Goal: Task Accomplishment & Management: Complete application form

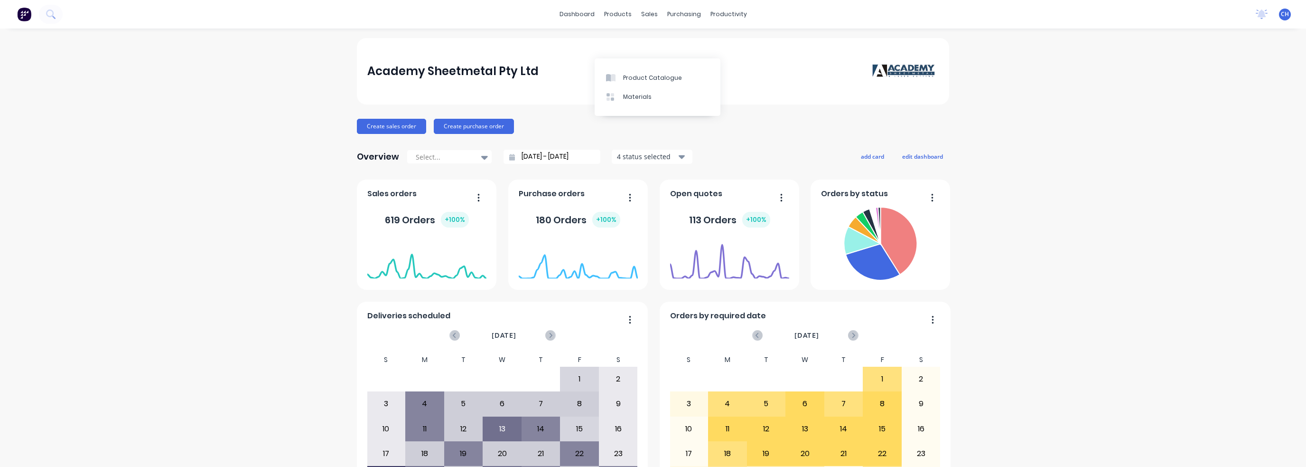
click at [1200, 51] on div "Academy Sheetmetal Pty Ltd Create sales order Create purchase order Overview Se…" at bounding box center [653, 286] width 1306 height 496
click at [668, 49] on div "Sales Orders" at bounding box center [681, 45] width 39 height 9
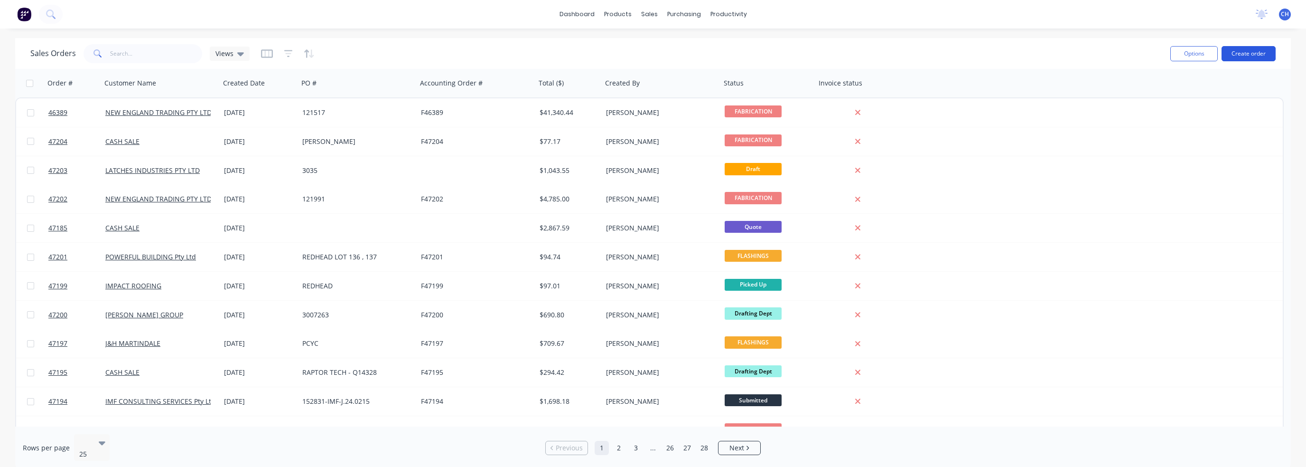
click at [1233, 56] on button "Create order" at bounding box center [1249, 53] width 54 height 15
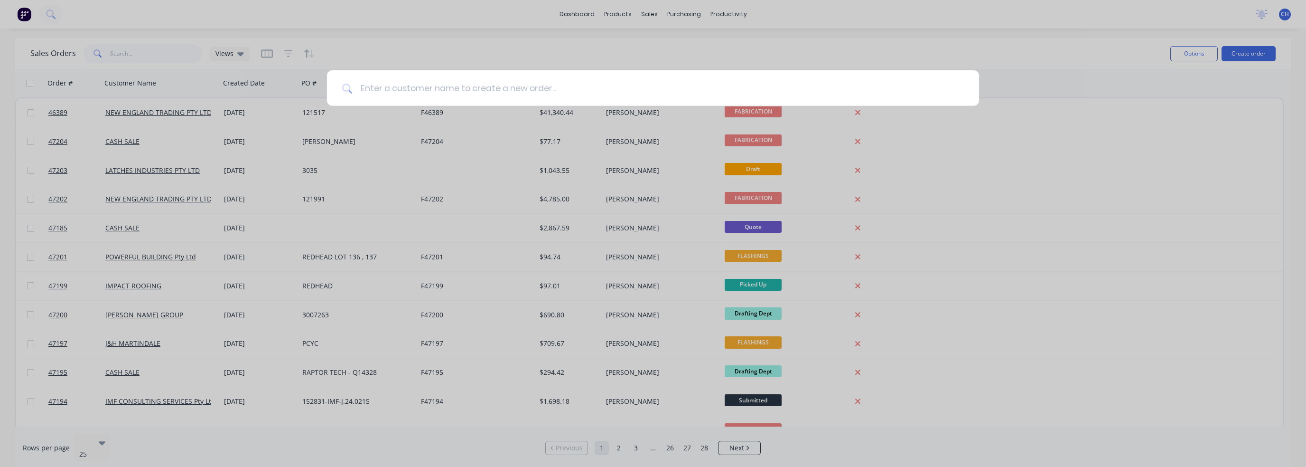
click at [458, 88] on input at bounding box center [658, 88] width 611 height 36
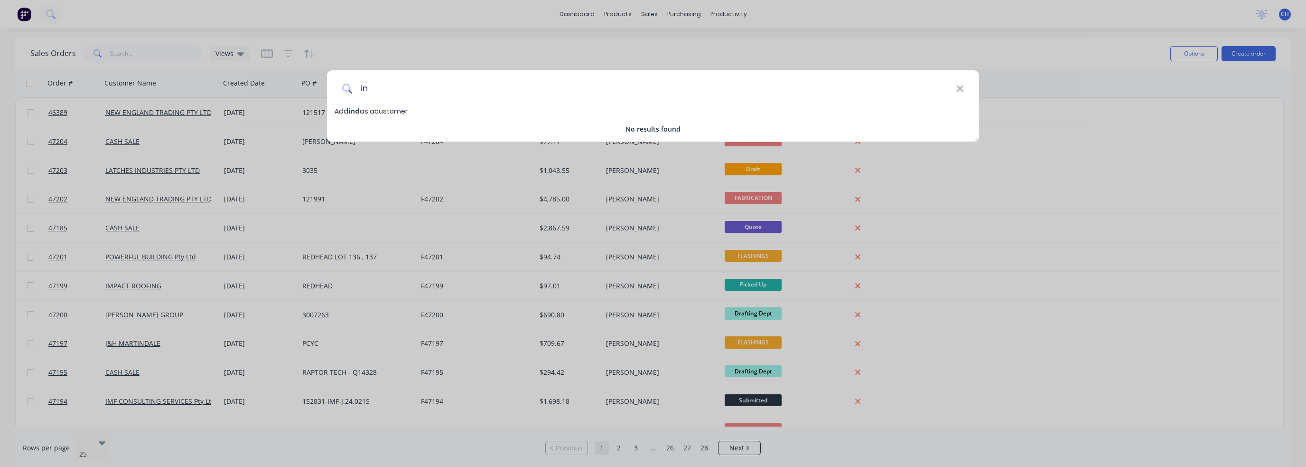
type input "i"
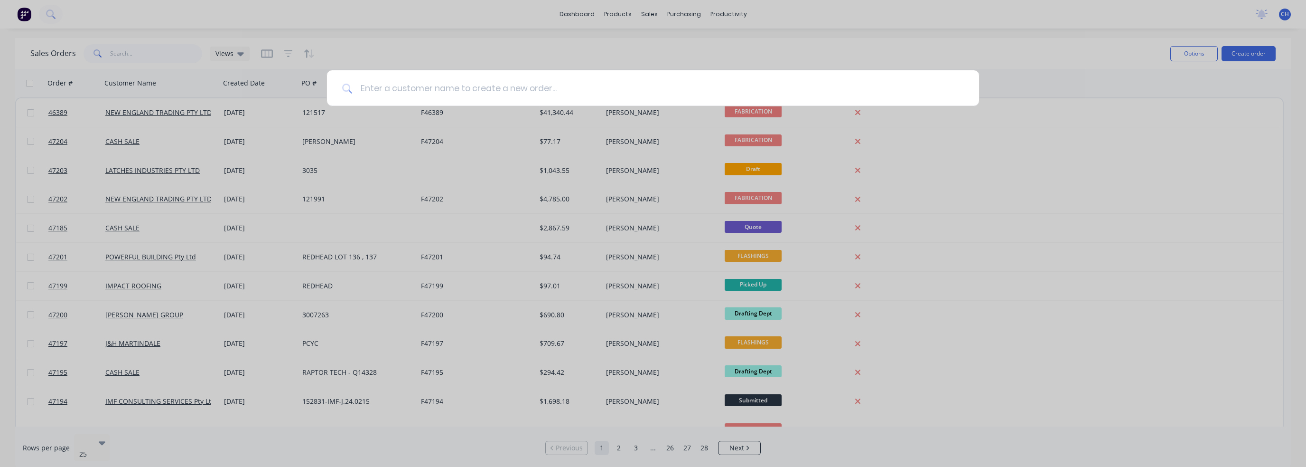
click at [384, 87] on input at bounding box center [658, 88] width 611 height 36
paste input "[DOMAIN_NAME]"
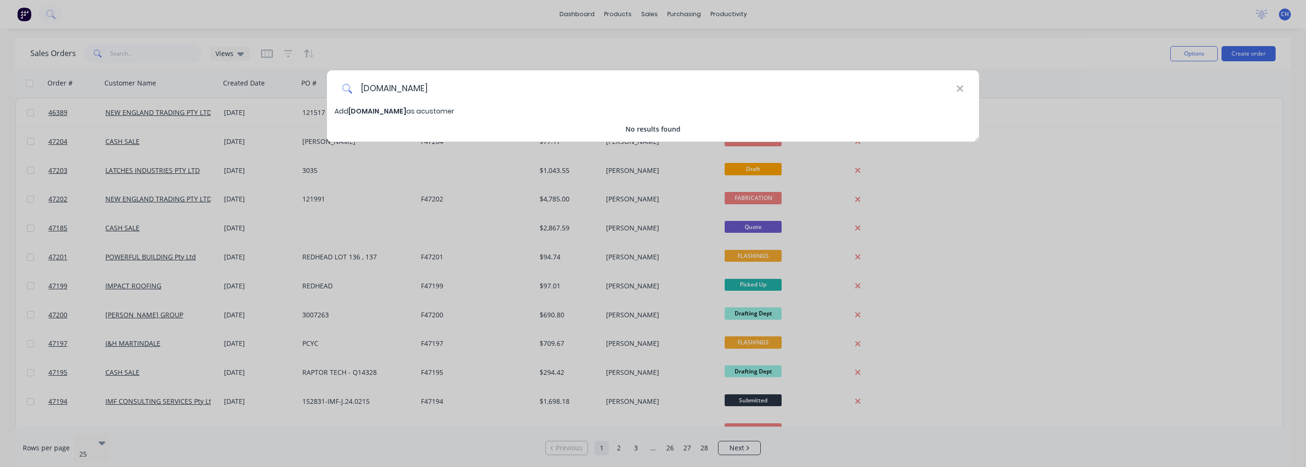
drag, startPoint x: 403, startPoint y: 88, endPoint x: 485, endPoint y: 87, distance: 82.1
click at [485, 87] on input "[DOMAIN_NAME]" at bounding box center [655, 88] width 604 height 36
click at [363, 86] on input "indigebuilt" at bounding box center [655, 88] width 604 height 36
type input "indigebuilt"
click at [400, 113] on span "Add indigebuilt as a customer" at bounding box center [385, 110] width 101 height 9
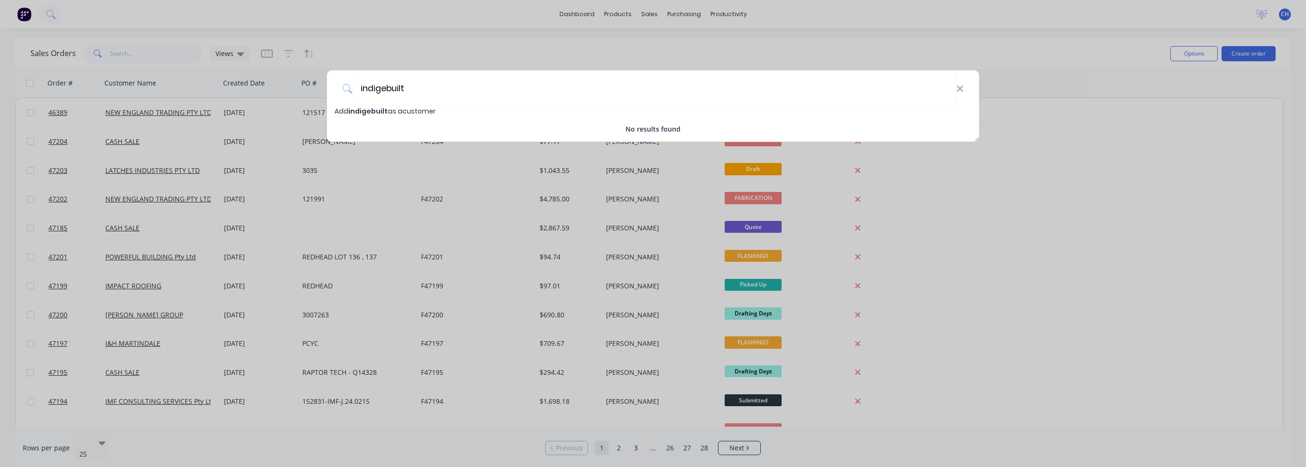
select select "AU"
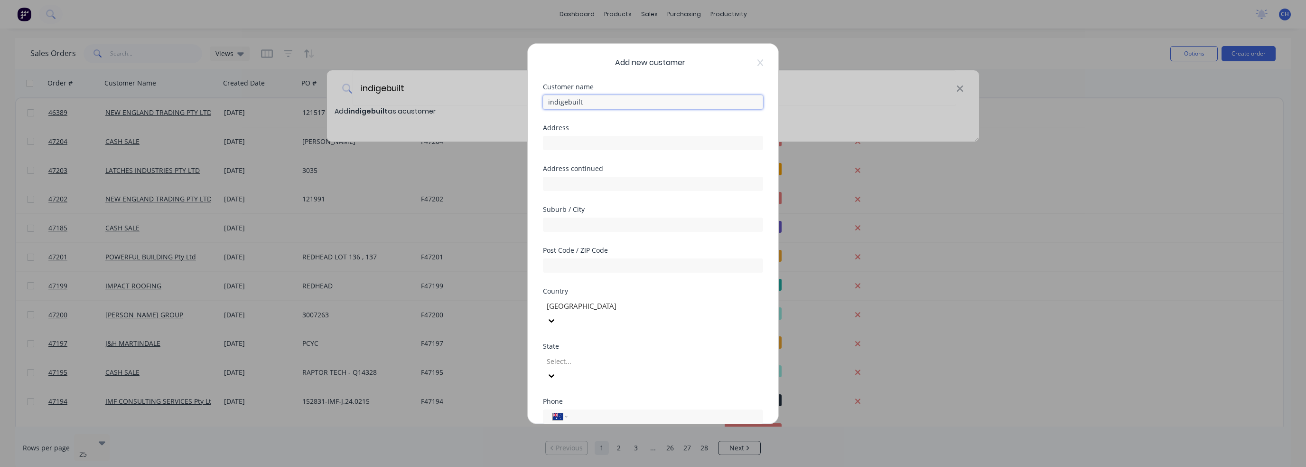
click at [600, 100] on input "indigebuilt" at bounding box center [653, 102] width 220 height 14
click at [579, 140] on input "text" at bounding box center [653, 143] width 220 height 14
click at [607, 155] on div "Address" at bounding box center [653, 144] width 220 height 41
click at [608, 143] on input "text" at bounding box center [653, 143] width 220 height 14
paste input "[STREET_ADDRESS]"
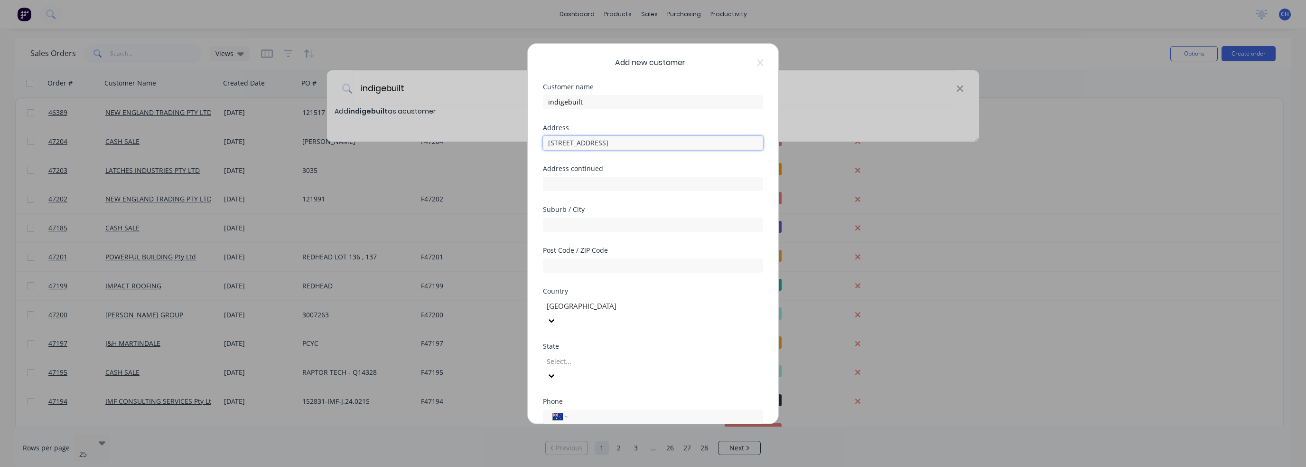
type input "[STREET_ADDRESS]"
click at [614, 186] on input "text" at bounding box center [653, 184] width 220 height 14
click at [601, 224] on input "text" at bounding box center [653, 224] width 220 height 14
paste input "[PERSON_NAME] West"
type input "[PERSON_NAME] West"
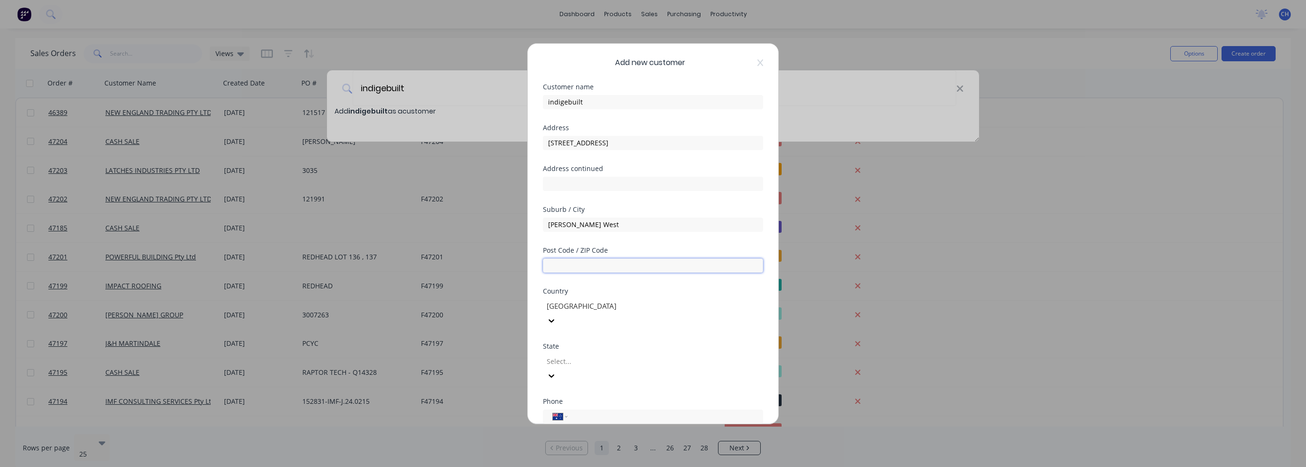
click at [598, 262] on input "text" at bounding box center [653, 265] width 220 height 14
paste input "2304"
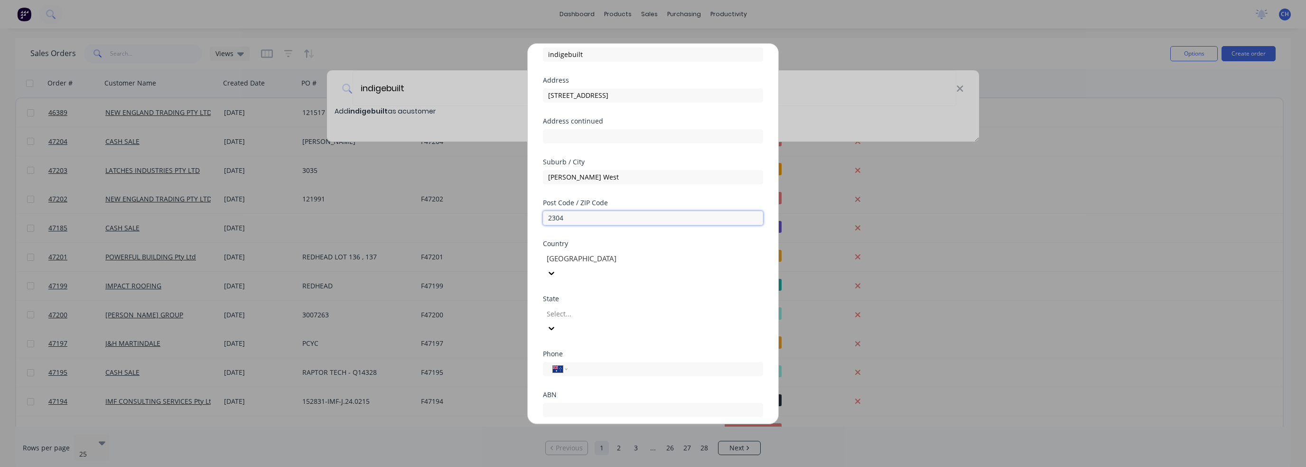
type input "2304"
click at [602, 308] on div at bounding box center [614, 314] width 137 height 12
click at [611, 363] on input "tel" at bounding box center [663, 368] width 179 height 11
paste input "0401 607 307"
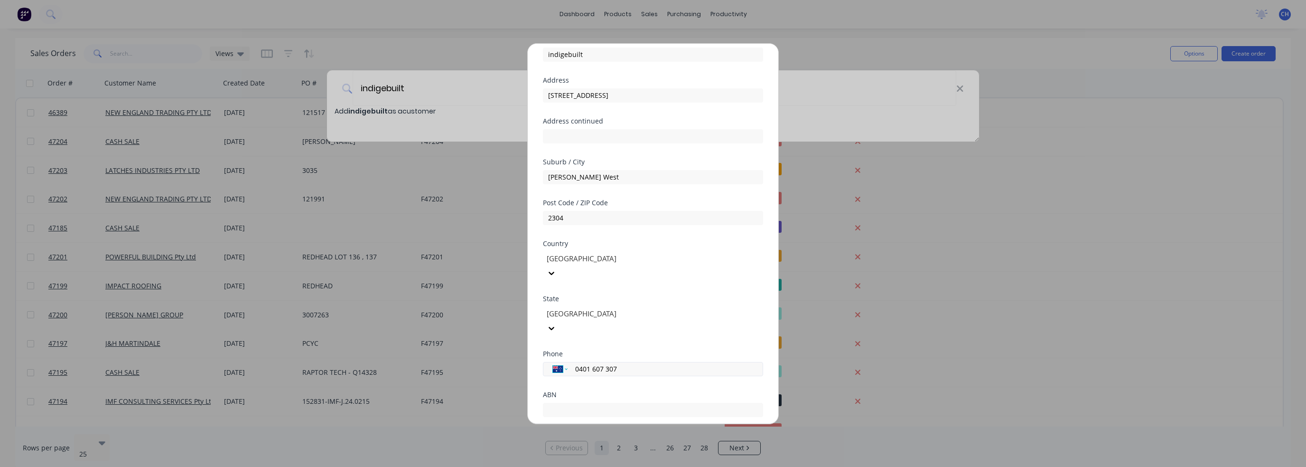
click at [564, 362] on select "International [GEOGRAPHIC_DATA] [GEOGRAPHIC_DATA] [GEOGRAPHIC_DATA] [GEOGRAPHIC…" at bounding box center [560, 368] width 14 height 13
drag, startPoint x: 564, startPoint y: 340, endPoint x: 570, endPoint y: 340, distance: 6.2
click at [564, 362] on select "International [GEOGRAPHIC_DATA] [GEOGRAPHIC_DATA] [GEOGRAPHIC_DATA] [GEOGRAPHIC…" at bounding box center [560, 368] width 14 height 13
click at [590, 363] on input "0401 607 307" at bounding box center [663, 368] width 179 height 11
click at [592, 363] on input "0401 607 307" at bounding box center [663, 368] width 179 height 11
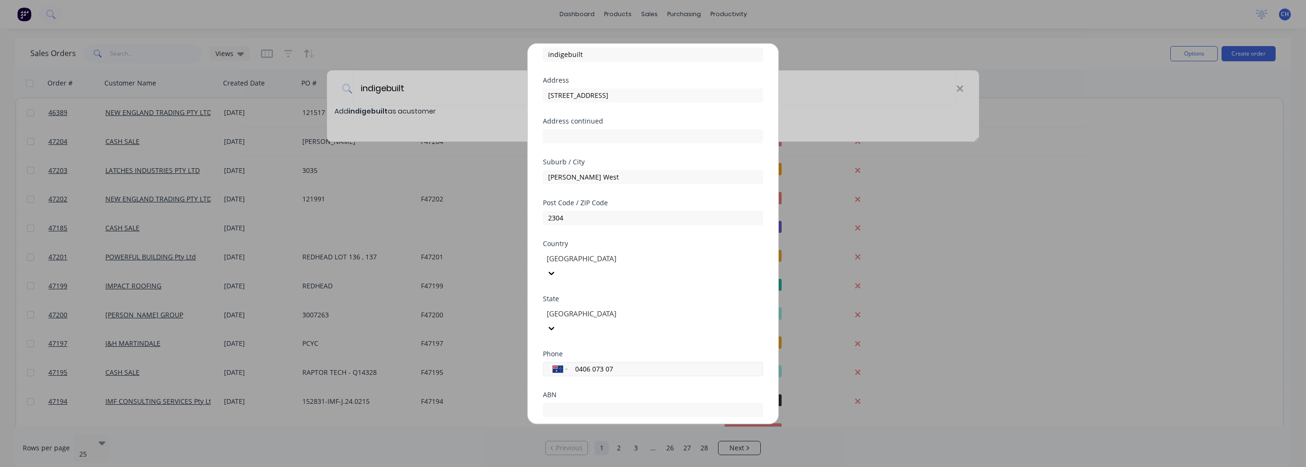
click at [600, 363] on input "0406 073 07" at bounding box center [663, 368] width 179 height 11
click at [591, 363] on input "0406 073 07" at bounding box center [663, 368] width 179 height 11
drag, startPoint x: 613, startPoint y: 341, endPoint x: 453, endPoint y: 334, distance: 160.1
click at [453, 334] on div "Add new customer Customer name indigebuilt Address 5/[GEOGRAPHIC_DATA] Address …" at bounding box center [653, 233] width 1306 height 467
paste input "1 607 30"
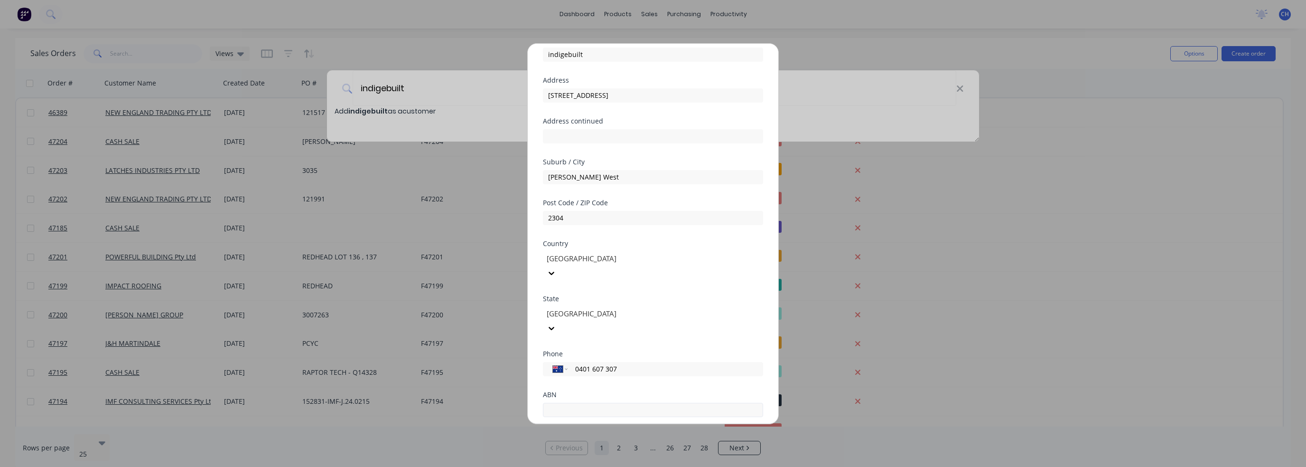
type input "0401 607 307"
click at [606, 403] on input "text" at bounding box center [653, 410] width 220 height 14
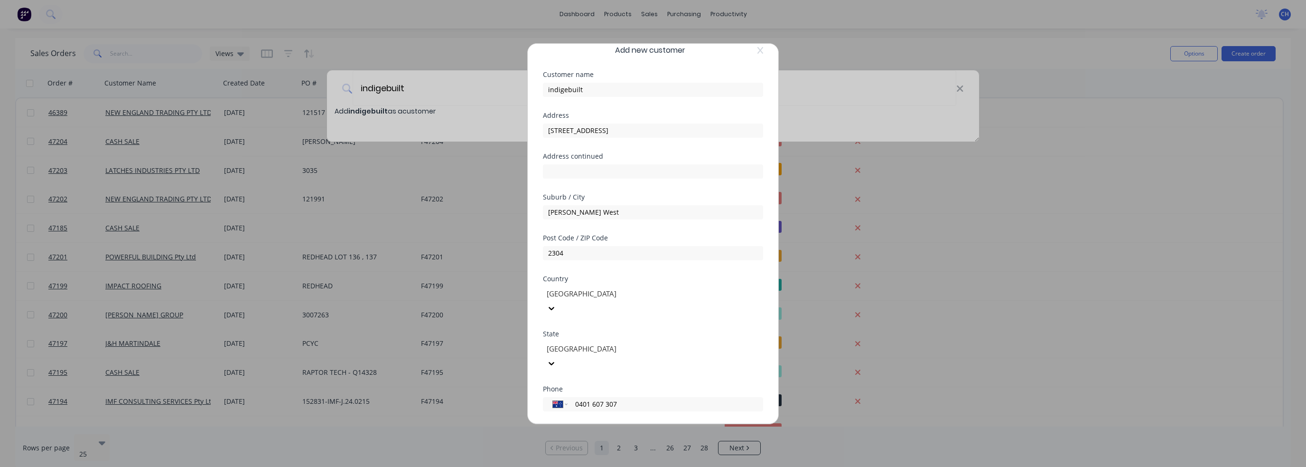
scroll to position [0, 0]
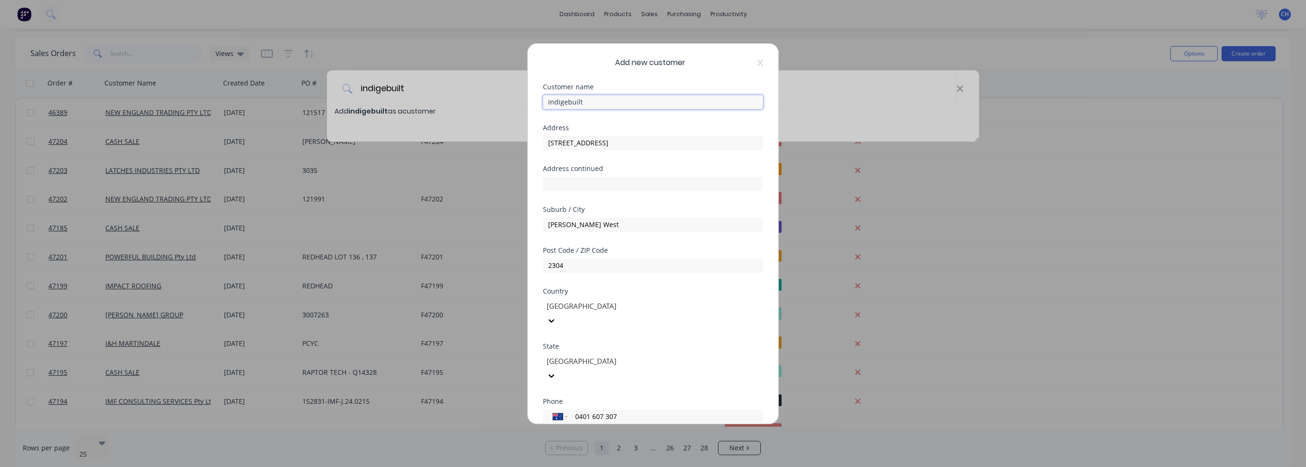
drag, startPoint x: 590, startPoint y: 100, endPoint x: 502, endPoint y: 92, distance: 88.7
click at [502, 92] on div "Add new customer Customer name indigebuilt Address 5/[GEOGRAPHIC_DATA] Address …" at bounding box center [653, 233] width 1306 height 467
click at [607, 183] on input "text" at bounding box center [653, 184] width 220 height 14
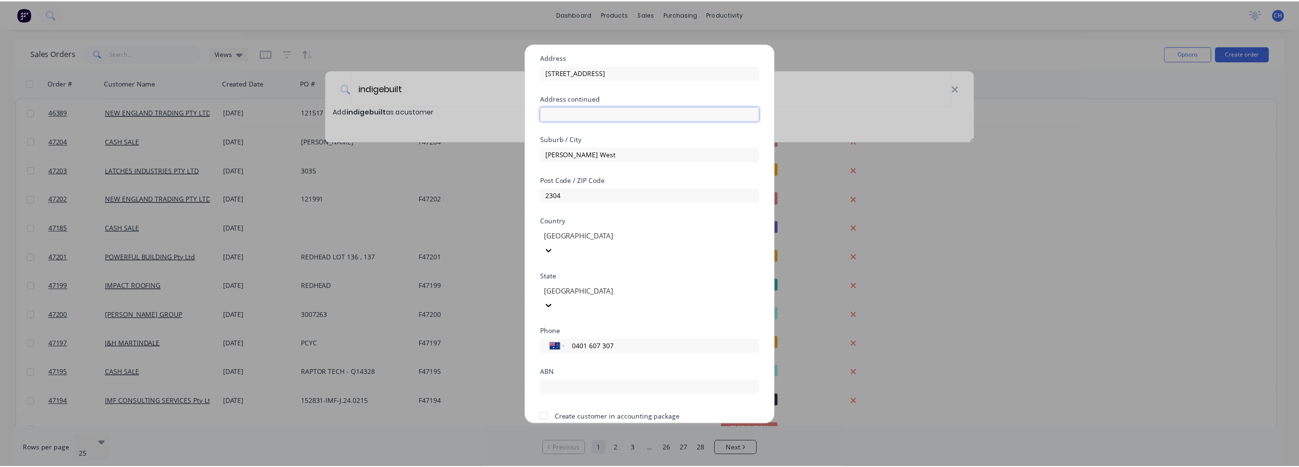
scroll to position [83, 0]
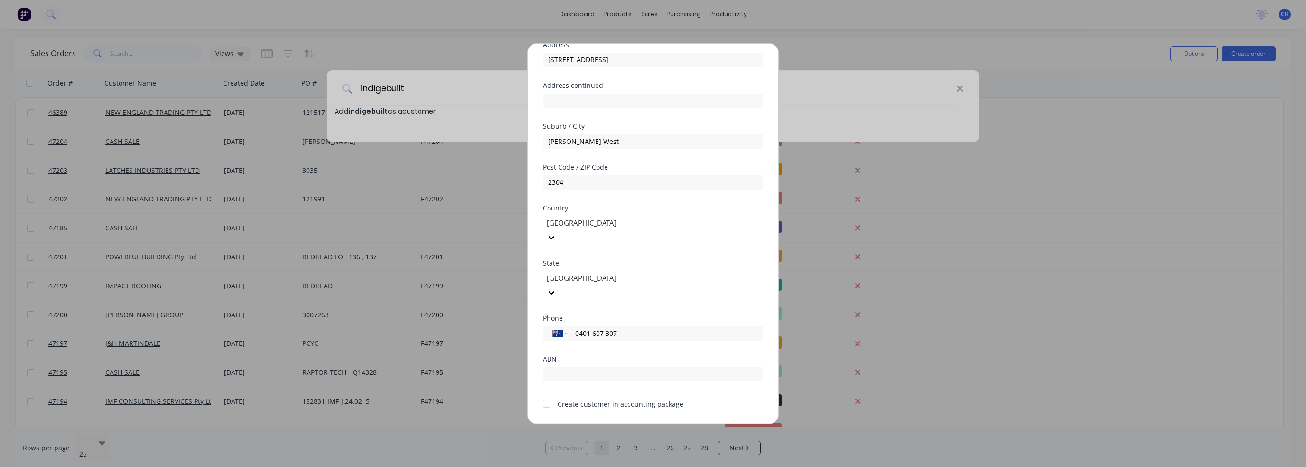
click at [621, 424] on button "Save" at bounding box center [623, 431] width 52 height 15
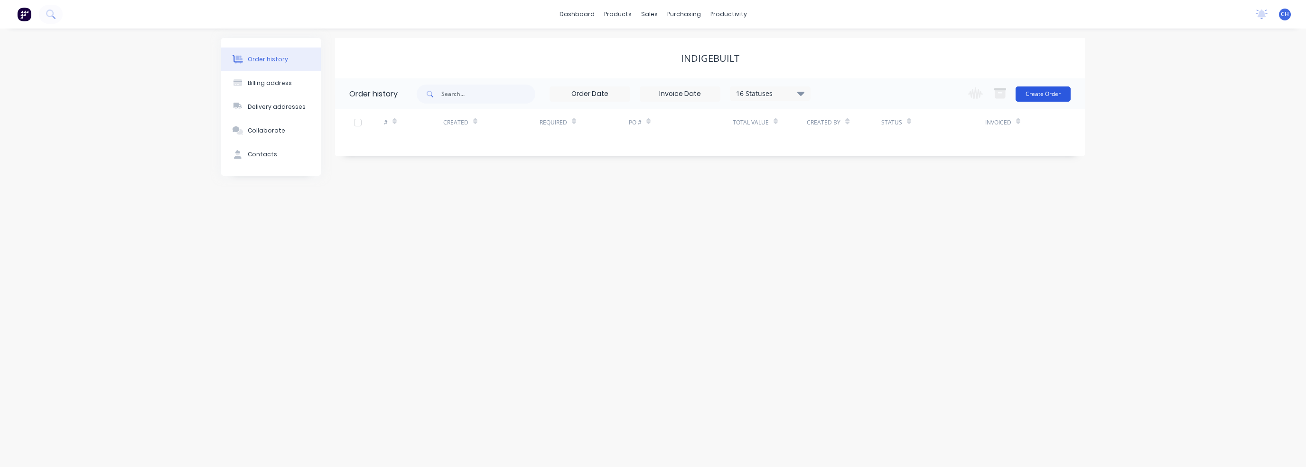
click at [1036, 89] on button "Create Order" at bounding box center [1043, 93] width 55 height 15
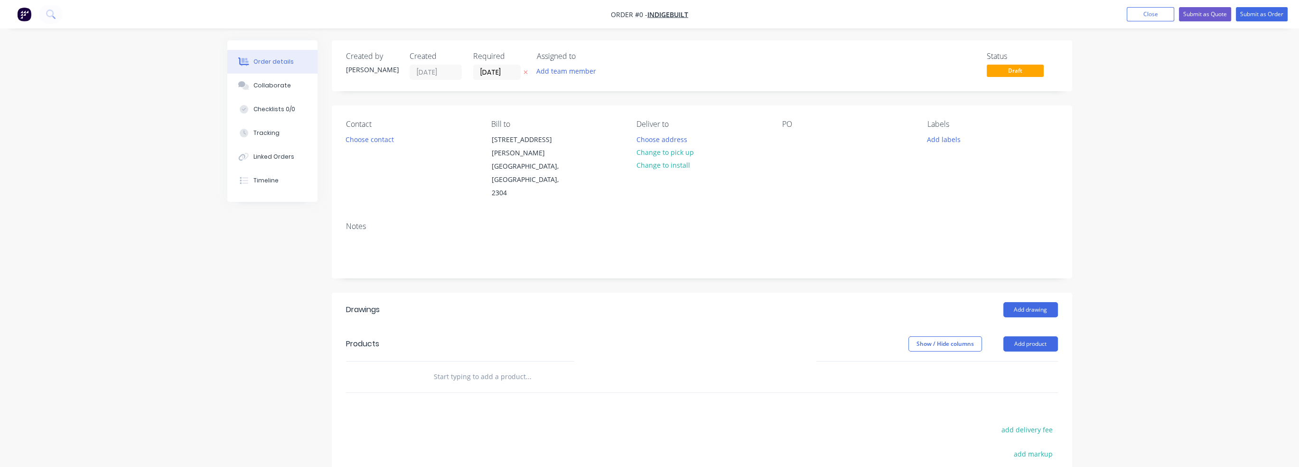
click at [372, 146] on div "Contact Choose contact" at bounding box center [411, 160] width 130 height 80
click at [375, 141] on button "Choose contact" at bounding box center [369, 138] width 58 height 13
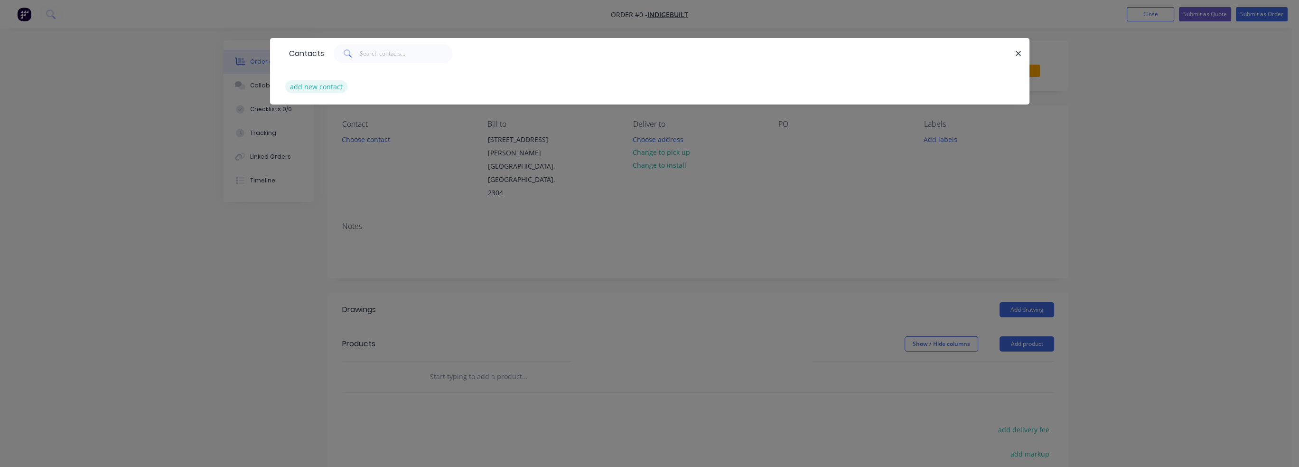
click at [316, 82] on button "add new contact" at bounding box center [316, 86] width 63 height 13
select select "AU"
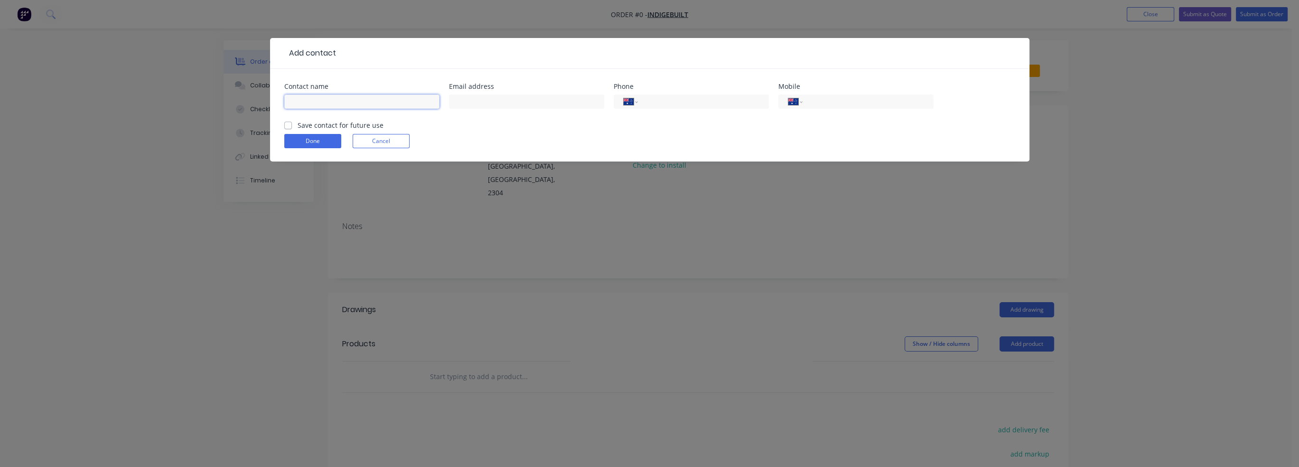
click at [320, 99] on input "text" at bounding box center [361, 101] width 155 height 14
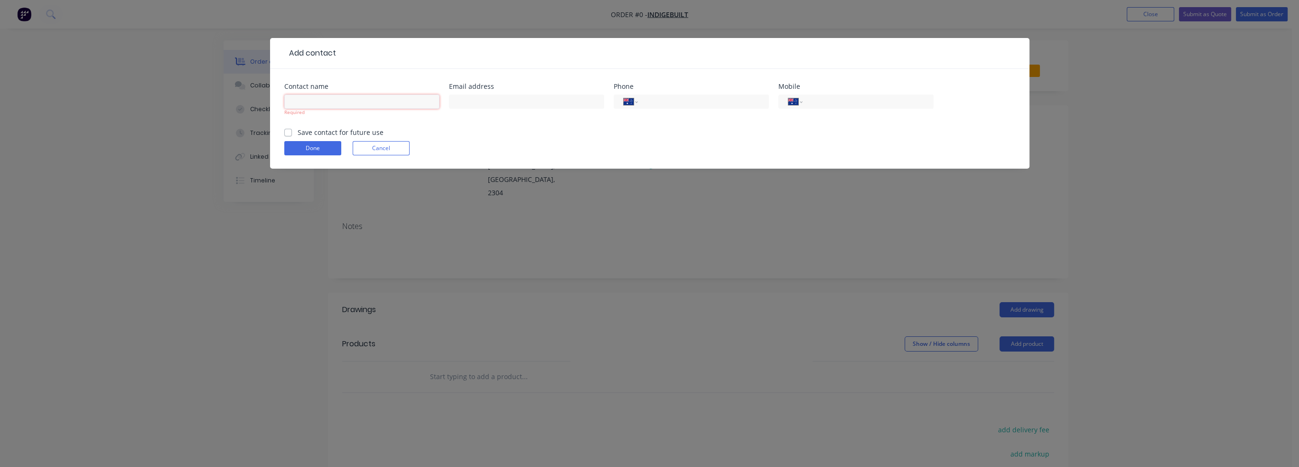
click at [365, 105] on input "text" at bounding box center [361, 101] width 155 height 14
paste input "[PERSON_NAME]"
type input "[PERSON_NAME]"
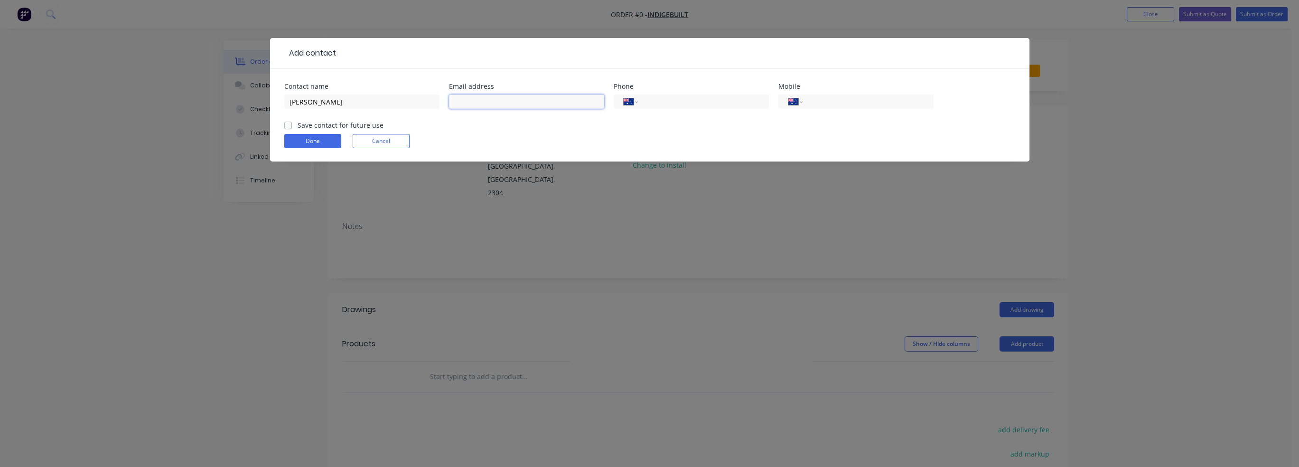
click at [489, 106] on input "text" at bounding box center [526, 101] width 155 height 14
paste input "[PERSON_NAME][EMAIL_ADDRESS][DOMAIN_NAME]"
type input "[PERSON_NAME][EMAIL_ADDRESS][DOMAIN_NAME]"
click at [685, 108] on div "International [GEOGRAPHIC_DATA] [GEOGRAPHIC_DATA] [GEOGRAPHIC_DATA] [GEOGRAPHIC…" at bounding box center [691, 106] width 155 height 28
click at [696, 106] on input "tel" at bounding box center [702, 101] width 114 height 11
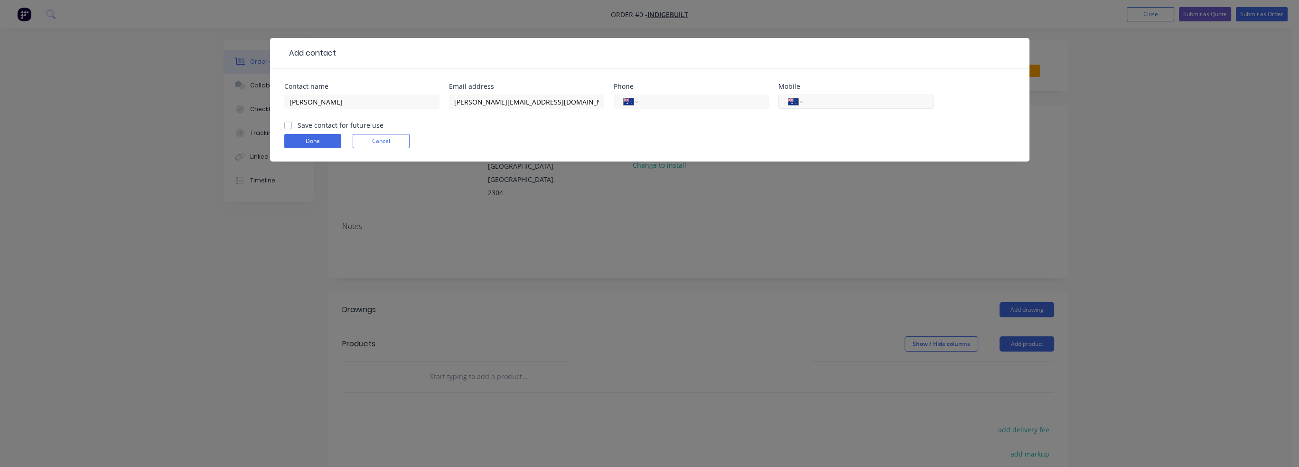
click at [852, 106] on input "tel" at bounding box center [866, 101] width 114 height 11
paste input "0401 607 307"
type input "0401 607 307"
click at [322, 127] on label "Save contact for future use" at bounding box center [341, 125] width 86 height 10
click at [292, 127] on input "Save contact for future use" at bounding box center [288, 124] width 8 height 9
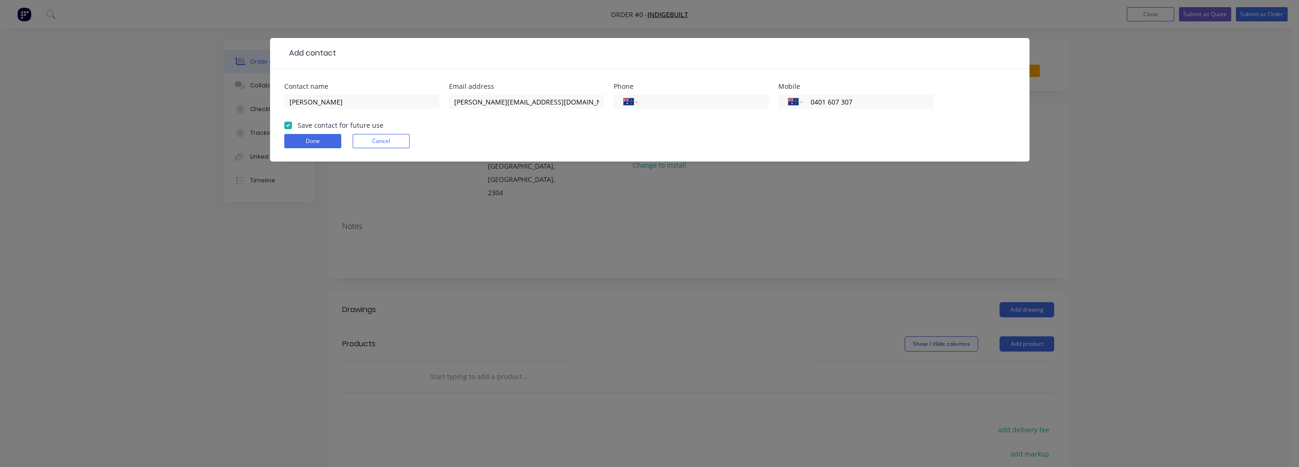
checkbox input "true"
drag, startPoint x: 324, startPoint y: 150, endPoint x: 330, endPoint y: 141, distance: 10.5
click at [330, 141] on form "Contact name [PERSON_NAME] Email address [PERSON_NAME][EMAIL_ADDRESS][DOMAIN_NA…" at bounding box center [649, 122] width 731 height 78
click at [332, 140] on button "Done" at bounding box center [312, 141] width 57 height 14
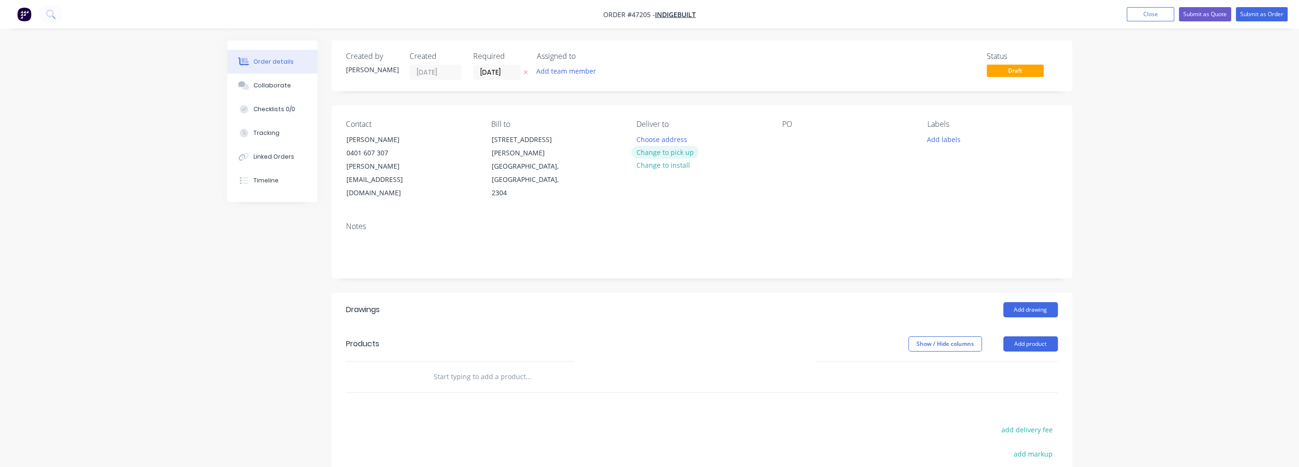
click at [684, 155] on button "Change to pick up" at bounding box center [664, 152] width 67 height 13
click at [903, 222] on div "Notes" at bounding box center [702, 226] width 712 height 9
click at [956, 142] on button "Add labels" at bounding box center [944, 138] width 44 height 13
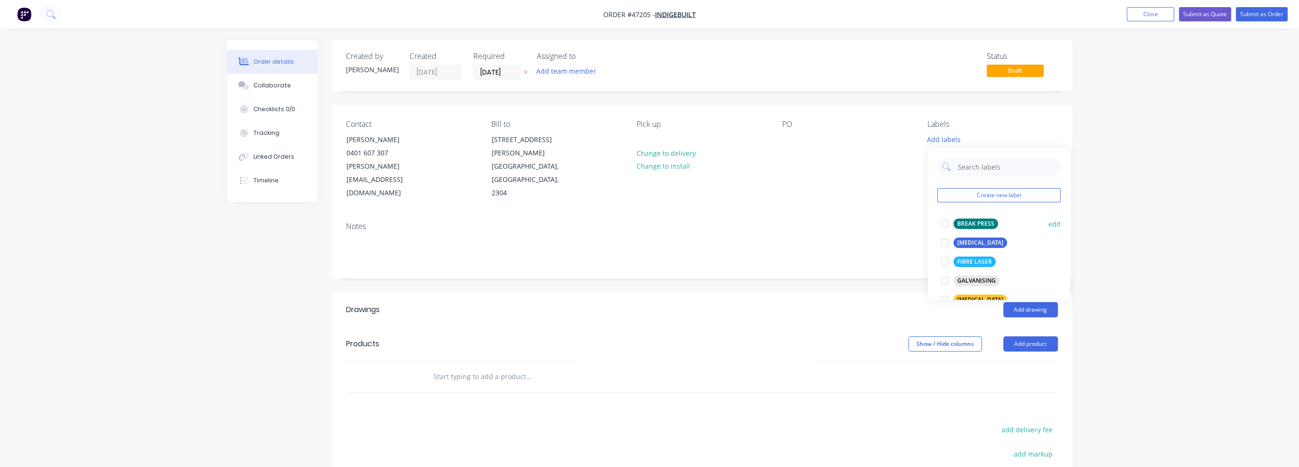
click at [943, 224] on div at bounding box center [944, 223] width 19 height 19
click at [942, 239] on div at bounding box center [944, 238] width 19 height 19
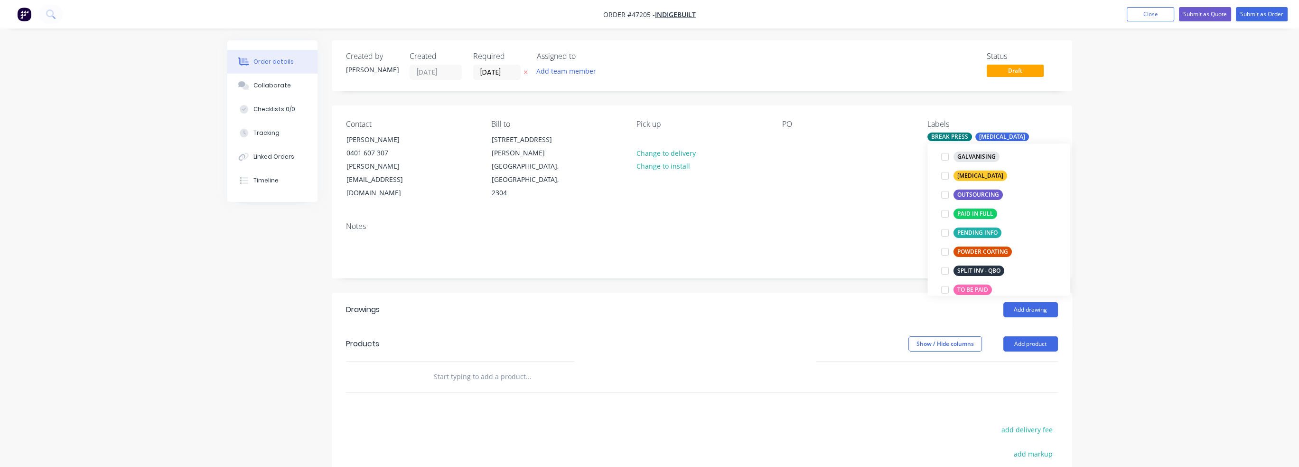
scroll to position [142, 0]
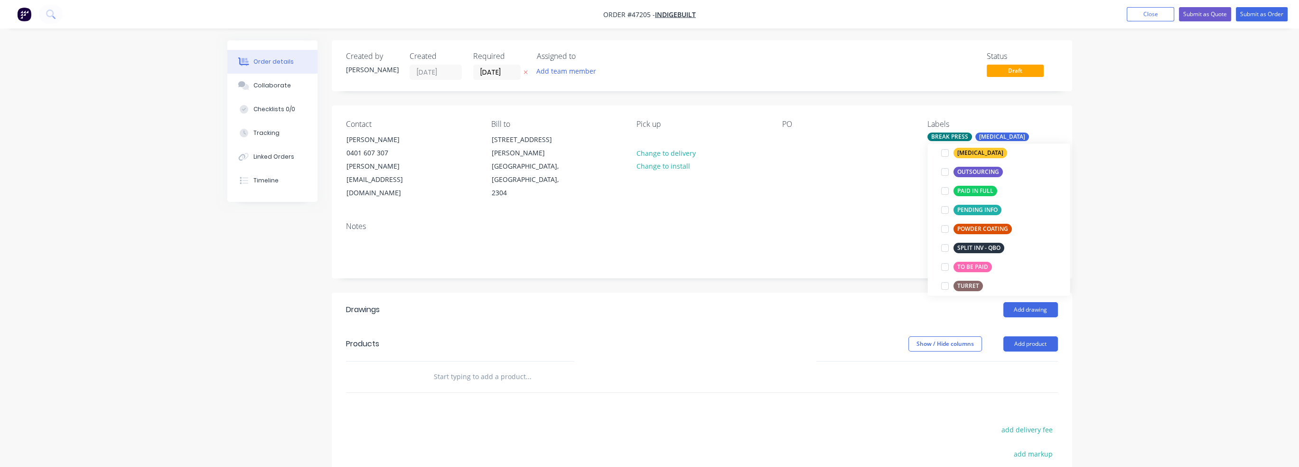
click at [1152, 249] on div "Order details Collaborate Checklists 0/0 Tracking Linked Orders Timeline Order …" at bounding box center [649, 307] width 1299 height 614
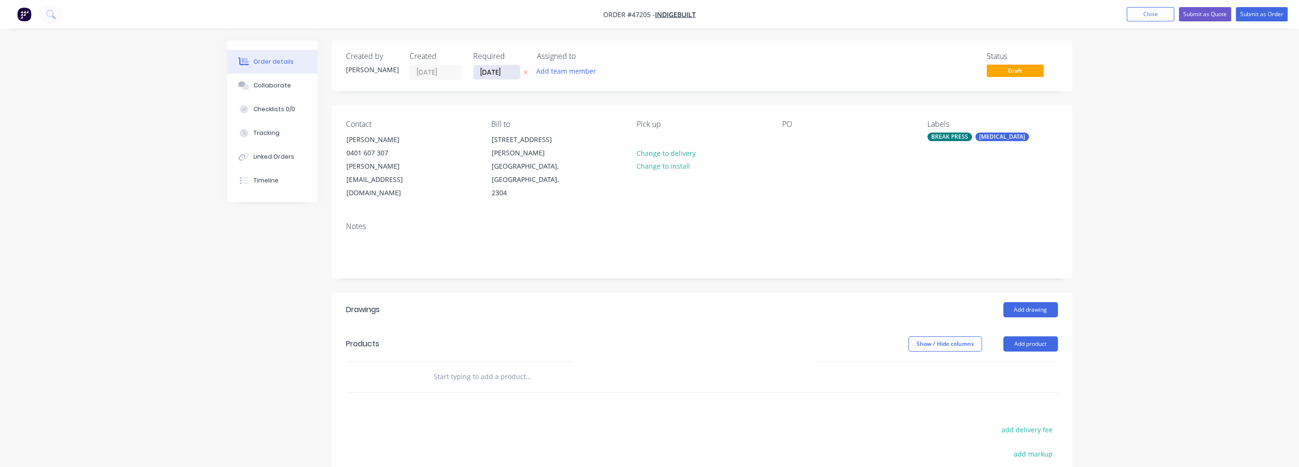
click at [506, 75] on input "[DATE]" at bounding box center [497, 72] width 47 height 14
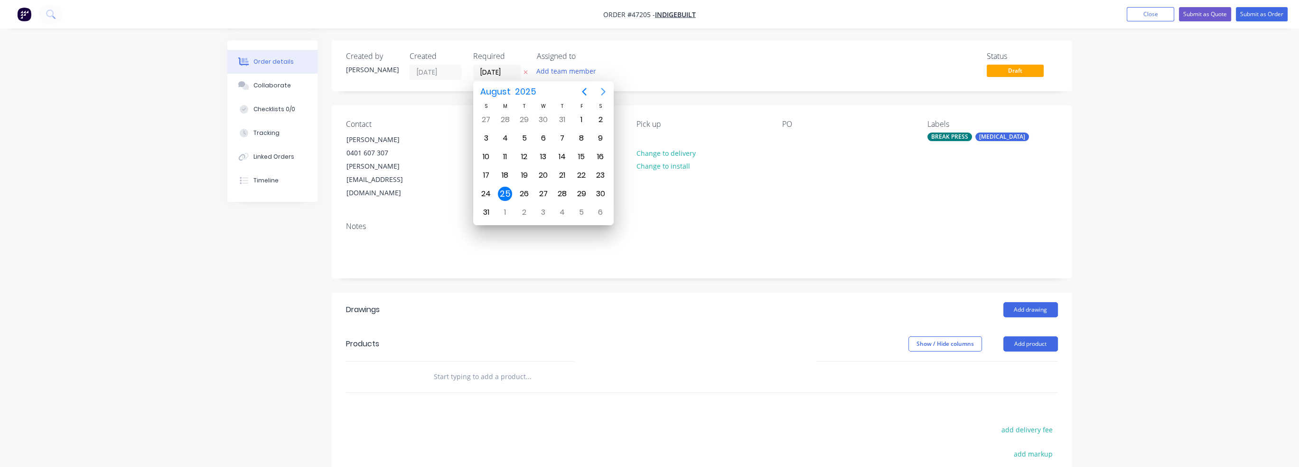
click at [600, 90] on icon "Next page" at bounding box center [603, 91] width 11 height 11
click at [562, 134] on div "11" at bounding box center [562, 138] width 14 height 14
type input "[DATE]"
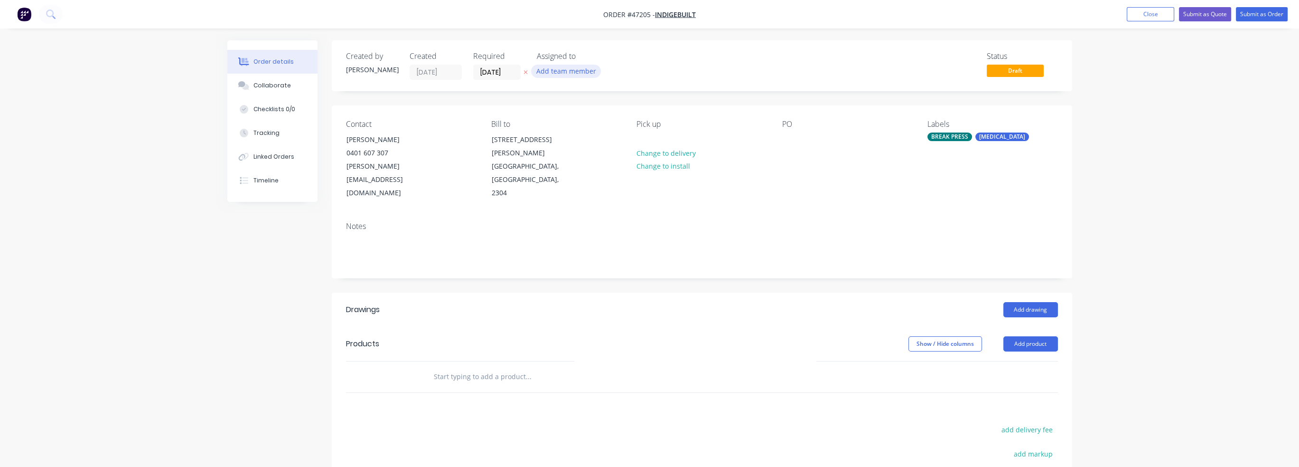
click at [580, 74] on button "Add team member" at bounding box center [566, 71] width 70 height 13
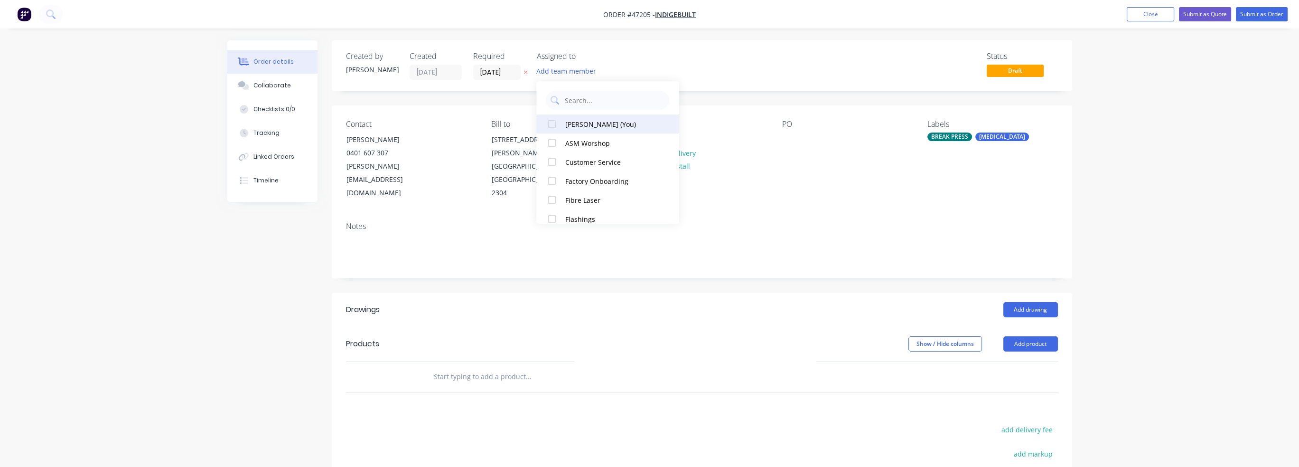
click at [581, 126] on div "[PERSON_NAME] (You)" at bounding box center [612, 124] width 95 height 10
click at [704, 327] on header "Products Show / Hide columns Add product" at bounding box center [702, 344] width 740 height 34
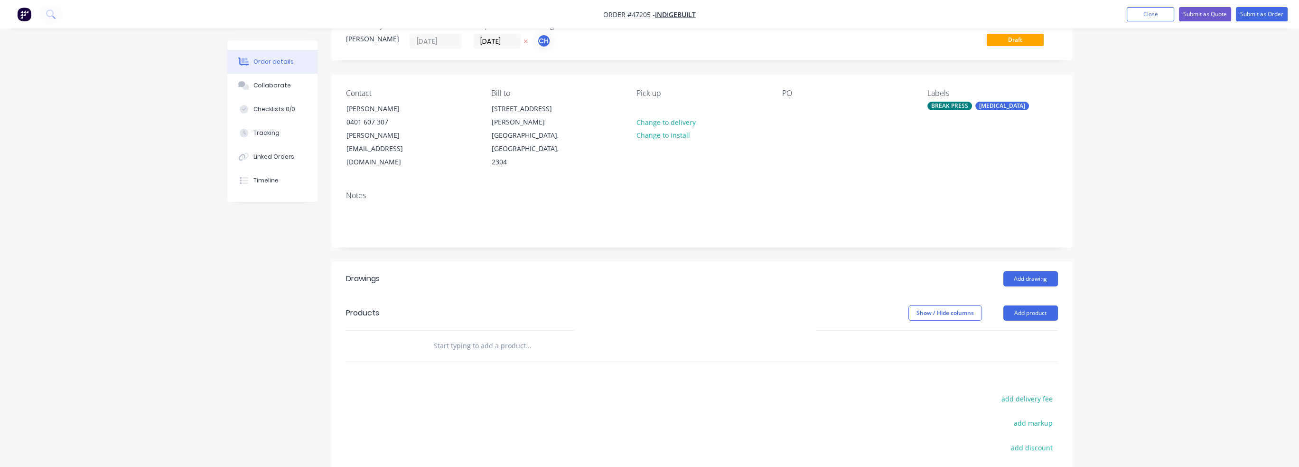
scroll to position [47, 0]
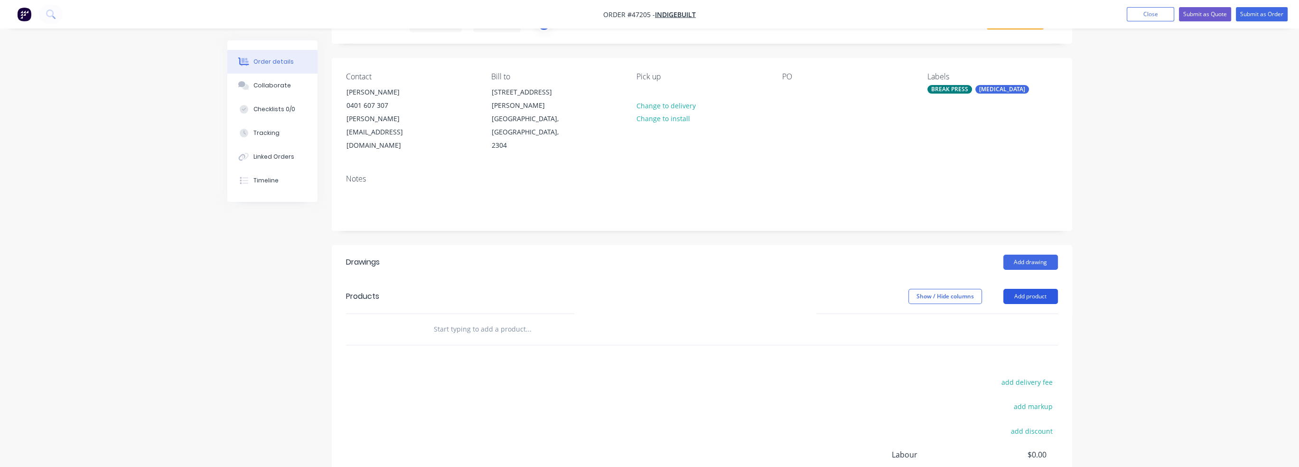
click at [1042, 289] on button "Add product" at bounding box center [1030, 296] width 55 height 15
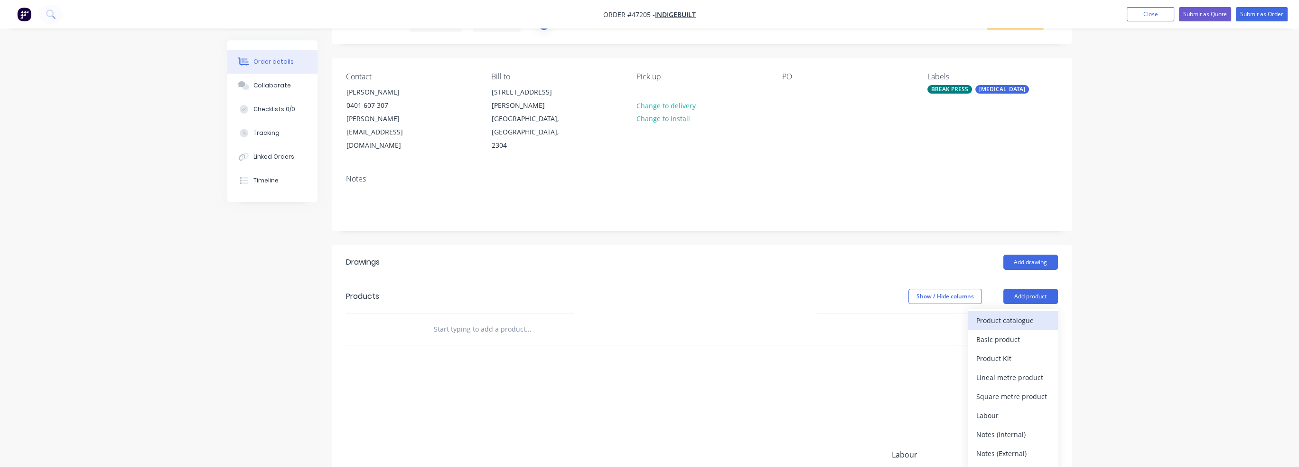
click at [1024, 313] on div "Product catalogue" at bounding box center [1012, 320] width 73 height 14
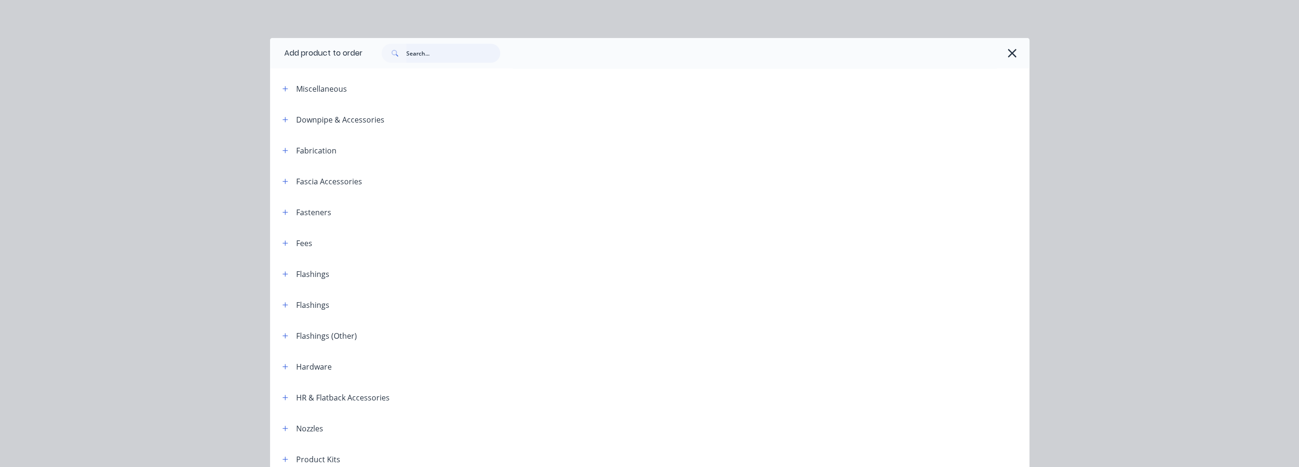
click at [414, 57] on input "text" at bounding box center [453, 53] width 94 height 19
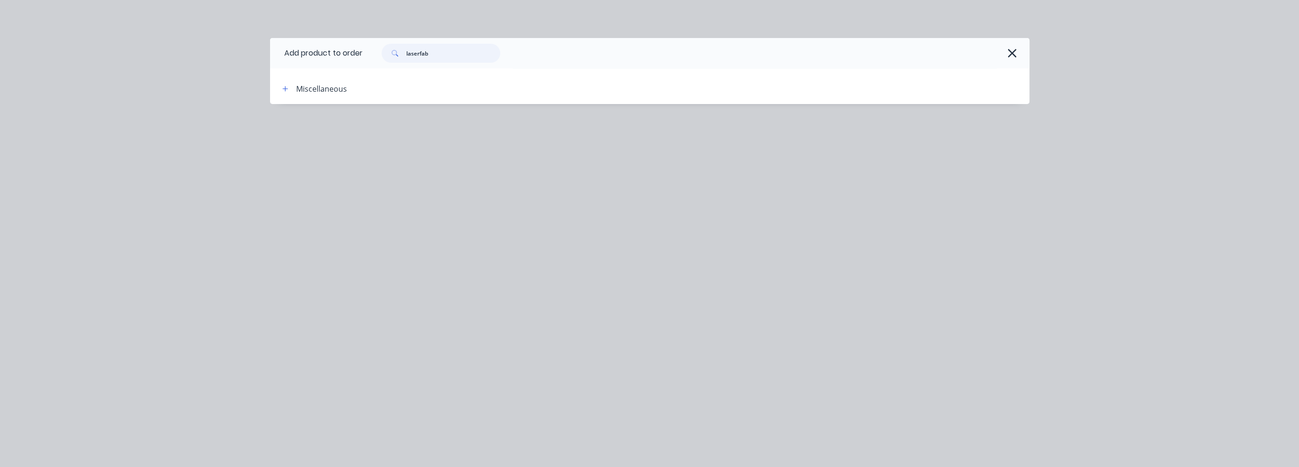
click at [420, 55] on input "laserfab" at bounding box center [453, 53] width 94 height 19
click at [287, 91] on icon "button" at bounding box center [285, 88] width 6 height 7
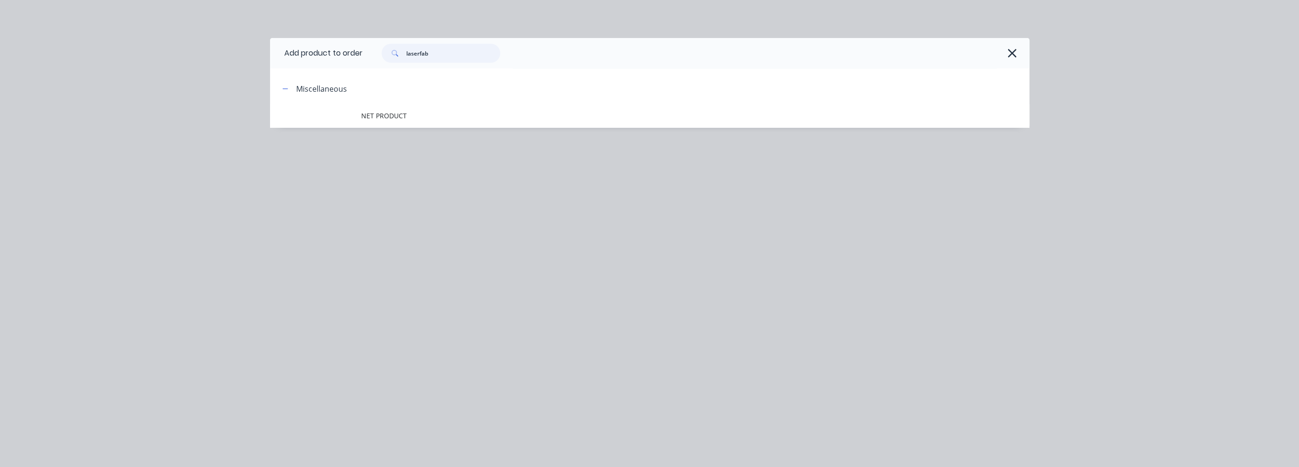
click at [416, 51] on input "laserfab" at bounding box center [453, 53] width 94 height 19
click at [420, 53] on input "laserfab" at bounding box center [453, 53] width 94 height 19
click at [456, 53] on input "laser fab" at bounding box center [453, 53] width 94 height 19
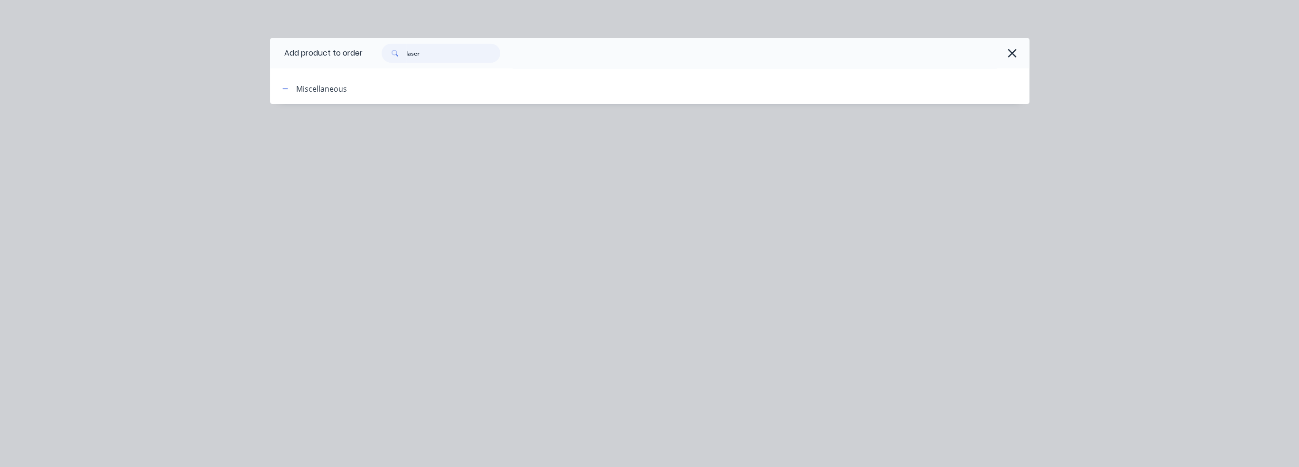
type input "laser"
click at [415, 235] on div "Add product to order laser Miscellaneous" at bounding box center [649, 233] width 1299 height 467
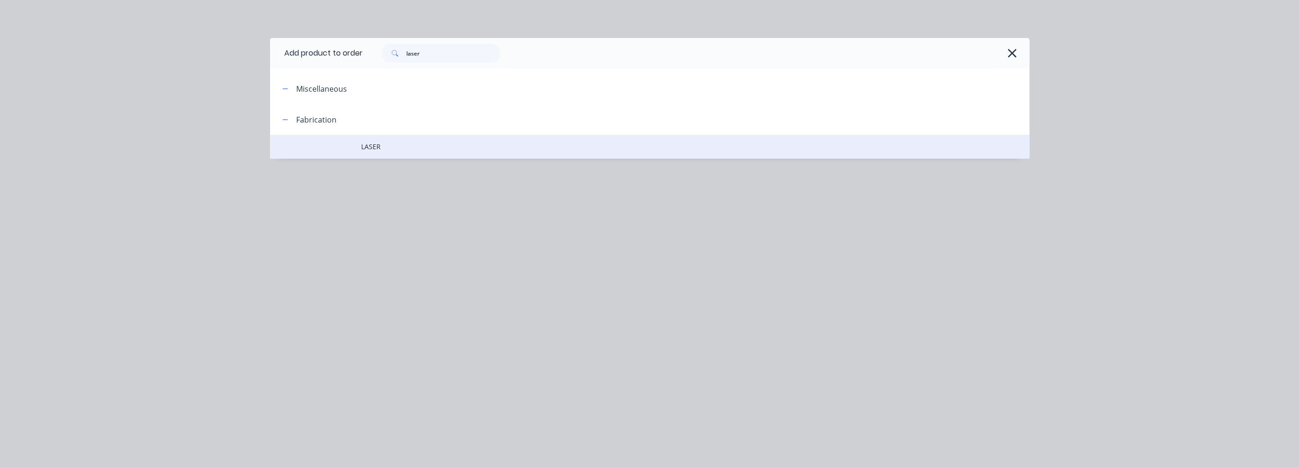
click at [372, 150] on span "LASER" at bounding box center [628, 146] width 534 height 10
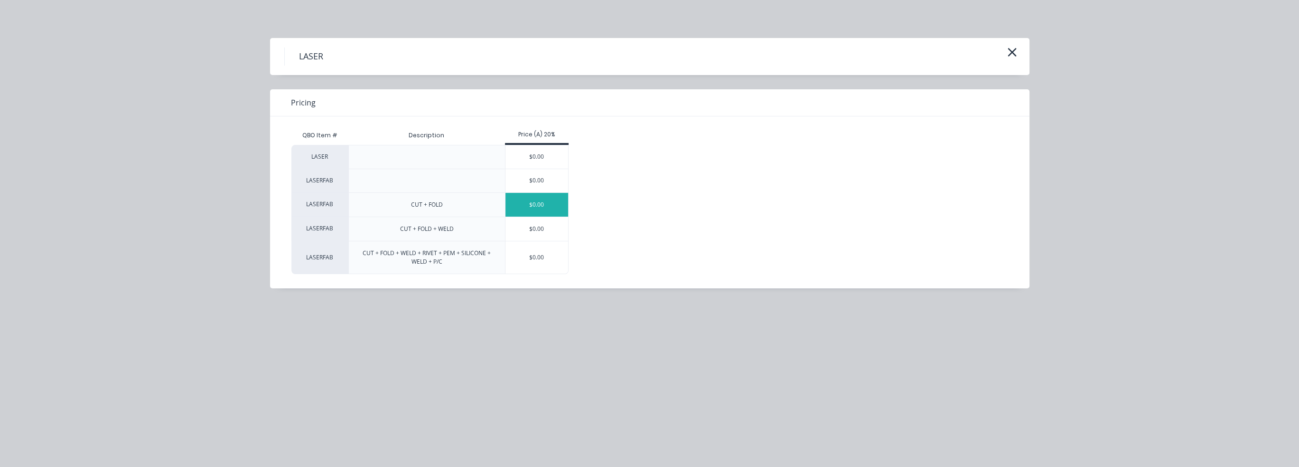
click at [553, 206] on div "$0.00" at bounding box center [537, 205] width 63 height 24
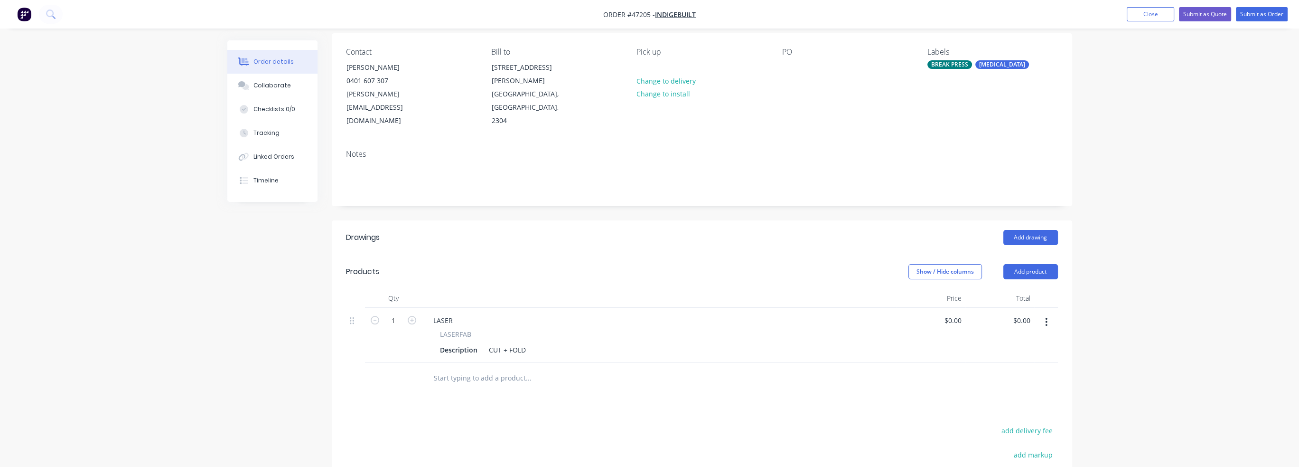
scroll to position [95, 0]
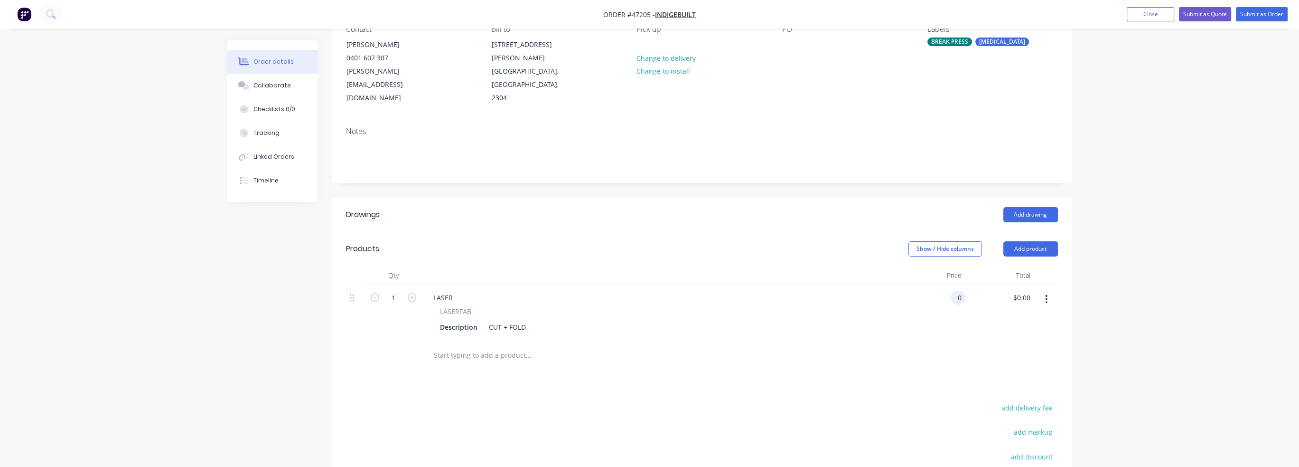
click at [946, 285] on div "0 0" at bounding box center [931, 312] width 69 height 55
type input "$14,162.42"
click at [1166, 290] on div "Order details Collaborate Checklists 0/0 Tracking Linked Orders Timeline Order …" at bounding box center [649, 248] width 1299 height 687
click at [441, 290] on div "LASER LASERFAB Description CUT + FOLD" at bounding box center [659, 312] width 475 height 55
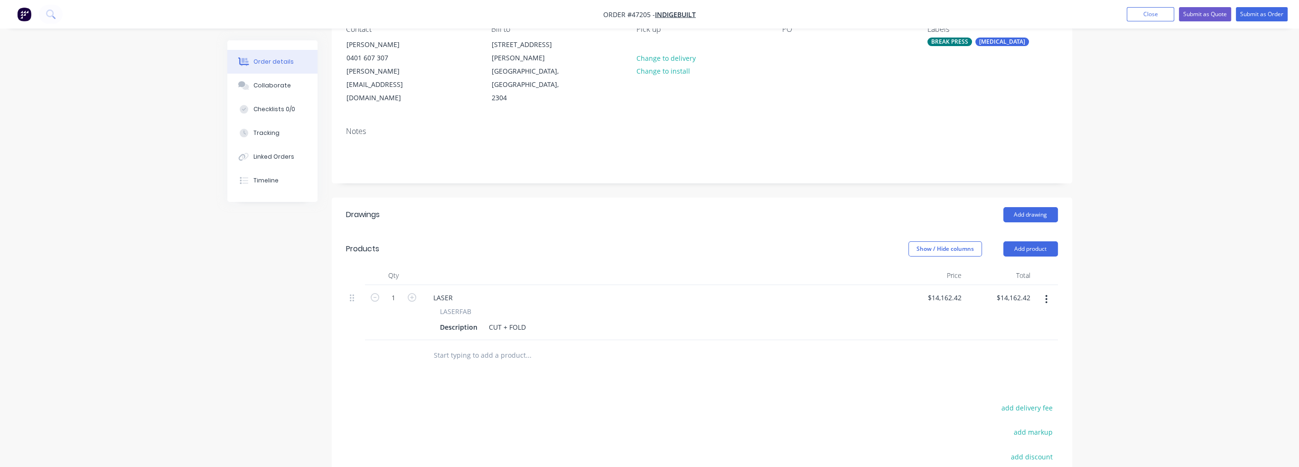
click at [457, 306] on span "LASERFAB" at bounding box center [455, 311] width 31 height 10
click at [446, 306] on div "LASERFAB Description CUT + FOLD" at bounding box center [659, 320] width 467 height 28
click at [464, 320] on div "Description" at bounding box center [458, 327] width 45 height 14
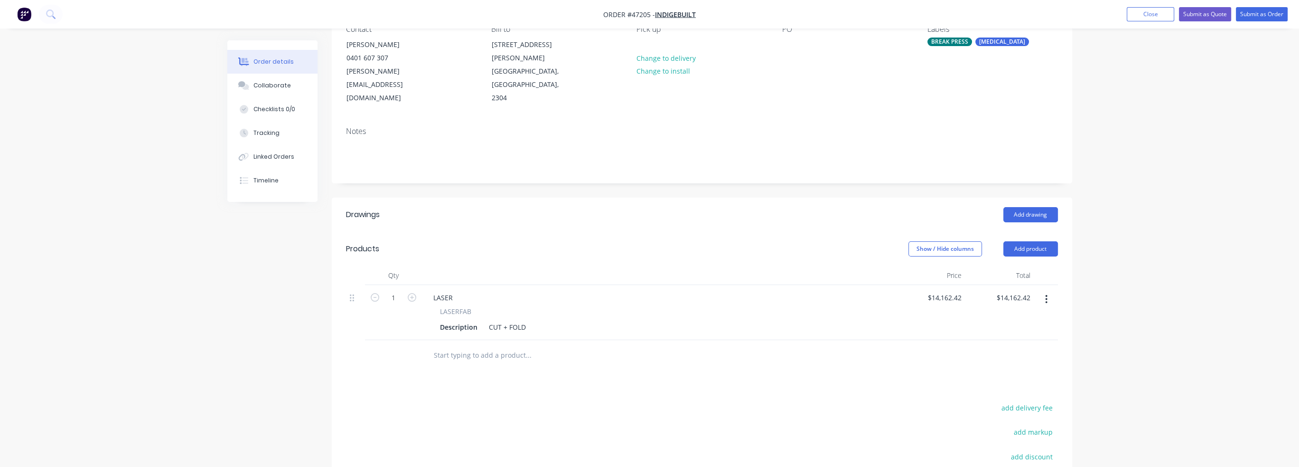
click at [471, 290] on div "LASER" at bounding box center [659, 297] width 467 height 14
click at [447, 290] on div "LASER" at bounding box center [443, 297] width 35 height 14
click at [451, 290] on div "LASER" at bounding box center [443, 297] width 35 height 14
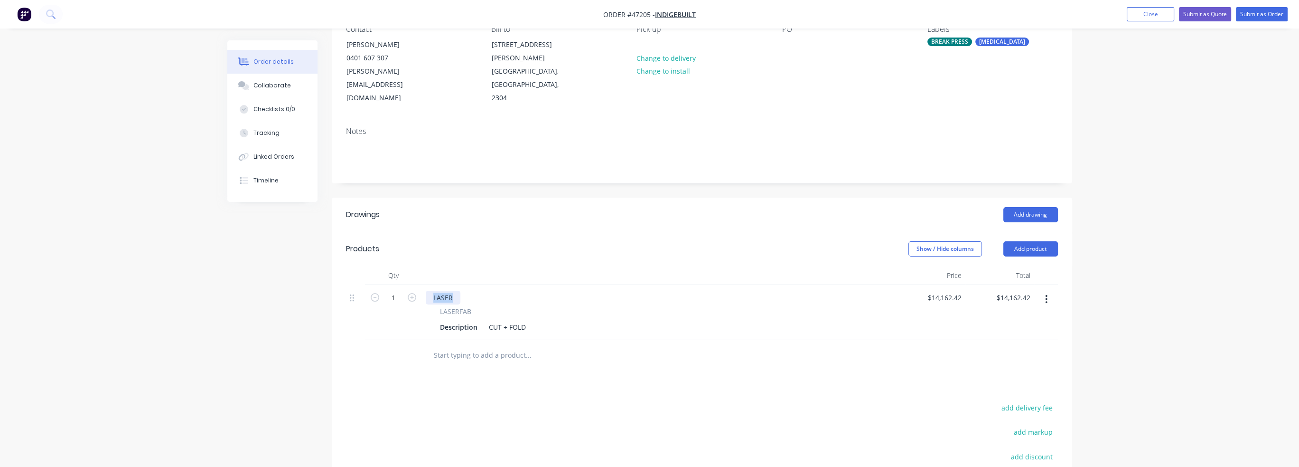
click at [451, 290] on div "LASER" at bounding box center [443, 297] width 35 height 14
click at [459, 285] on div "LASER LASERFAB Description CUT + FOLD" at bounding box center [659, 312] width 475 height 55
click at [448, 290] on div "LASER" at bounding box center [443, 297] width 35 height 14
click at [449, 290] on div "LASER" at bounding box center [443, 297] width 35 height 14
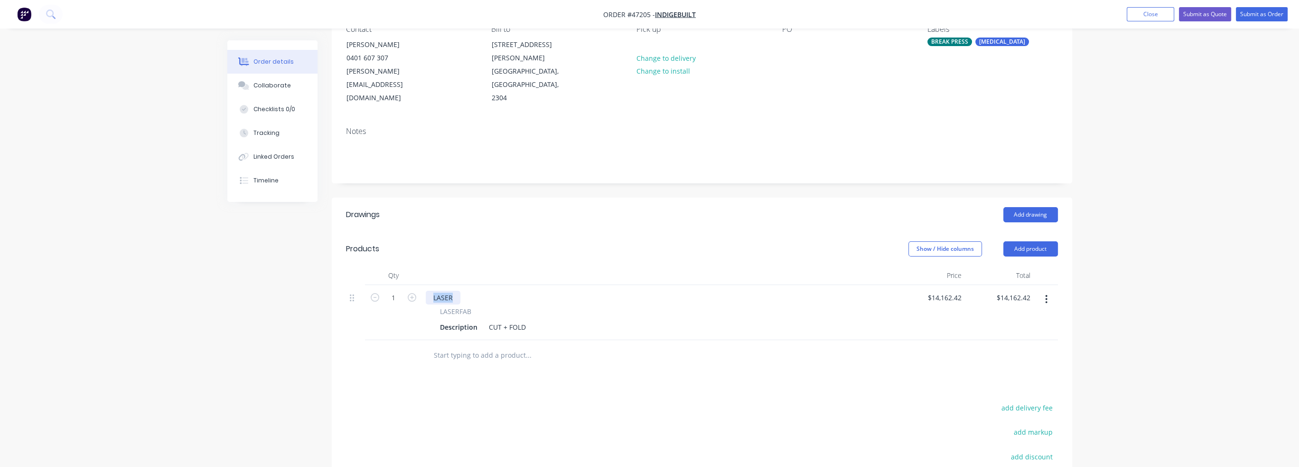
click at [449, 290] on div "LASER" at bounding box center [443, 297] width 35 height 14
click at [468, 290] on div "Corten Facade" at bounding box center [456, 297] width 61 height 14
click at [473, 290] on div "Corten Facade" at bounding box center [456, 297] width 61 height 14
click at [476, 290] on div "Corten Facade" at bounding box center [456, 297] width 61 height 14
drag, startPoint x: 481, startPoint y: 315, endPoint x: 469, endPoint y: 314, distance: 12.4
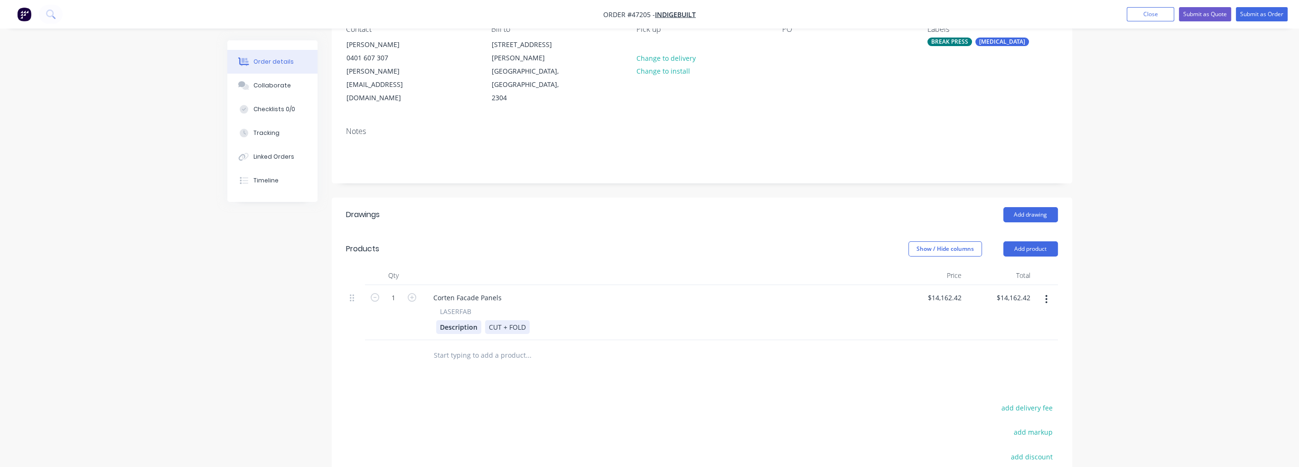
click at [481, 320] on div "Description CUT + FOLD" at bounding box center [657, 327] width 442 height 14
click at [470, 320] on div "Description" at bounding box center [458, 327] width 45 height 14
click at [474, 290] on div "Corten Facade Panels" at bounding box center [468, 297] width 84 height 14
drag, startPoint x: 457, startPoint y: 284, endPoint x: 502, endPoint y: 284, distance: 45.1
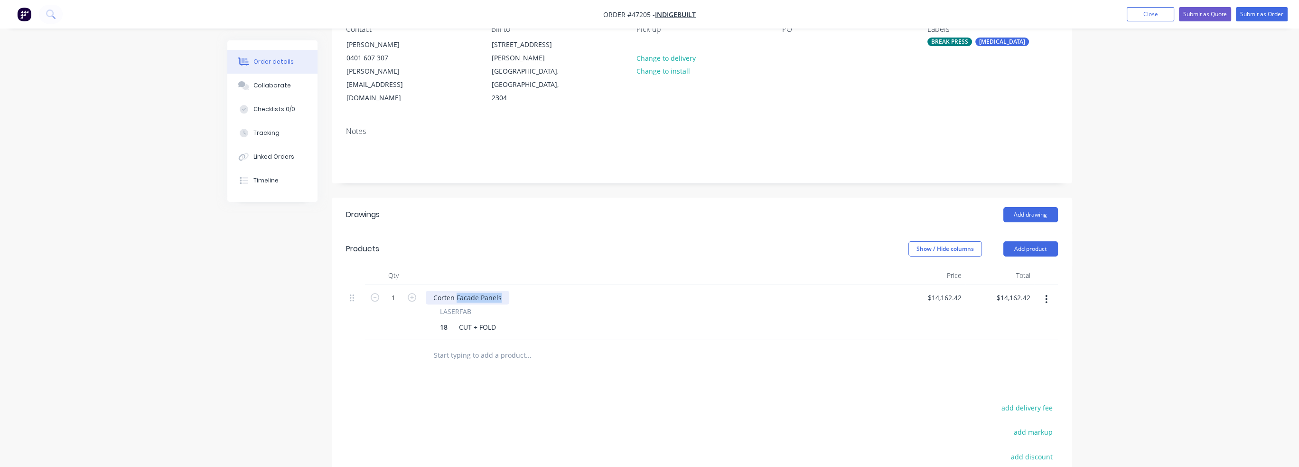
click at [502, 290] on div "Corten Facade Panels" at bounding box center [468, 297] width 84 height 14
copy div "Facade Panels"
click at [451, 320] on div "18" at bounding box center [443, 327] width 15 height 14
click at [441, 320] on div "18 Facade Panels +" at bounding box center [470, 327] width 68 height 14
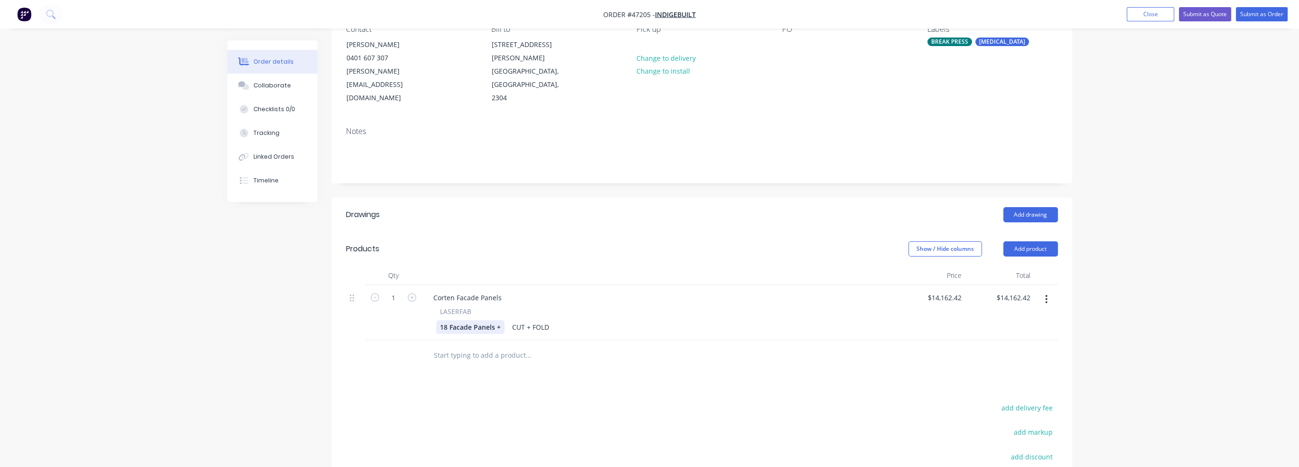
click at [453, 320] on div "18 Facade Panels +" at bounding box center [470, 327] width 68 height 14
click at [438, 320] on div "18 Facade Panels +" at bounding box center [470, 327] width 68 height 14
drag, startPoint x: 447, startPoint y: 316, endPoint x: 417, endPoint y: 316, distance: 29.9
click at [417, 316] on div "1 Corten Facade Panels LASERFAB 18 Facade Panels + CUT + FOLD $14,162.42 $14,16…" at bounding box center [702, 312] width 712 height 55
click at [456, 270] on div at bounding box center [659, 275] width 475 height 19
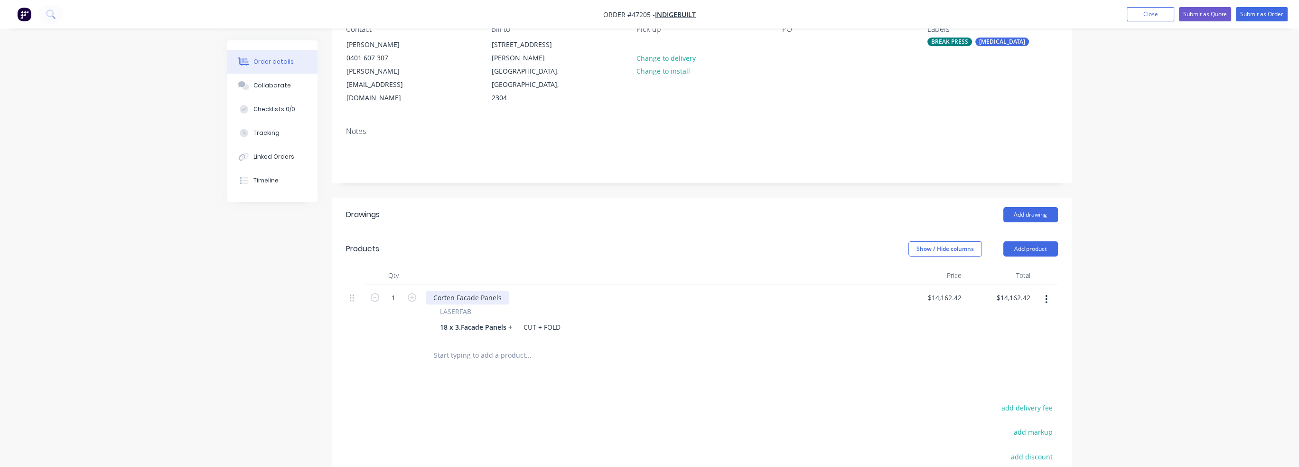
click at [462, 290] on div "Corten Facade Panels" at bounding box center [468, 297] width 84 height 14
click at [433, 290] on div "Corten Facade Panels" at bounding box center [468, 297] width 84 height 14
click at [500, 290] on div "Corten Facade Panels" at bounding box center [468, 297] width 84 height 14
drag, startPoint x: 501, startPoint y: 284, endPoint x: 424, endPoint y: 281, distance: 77.0
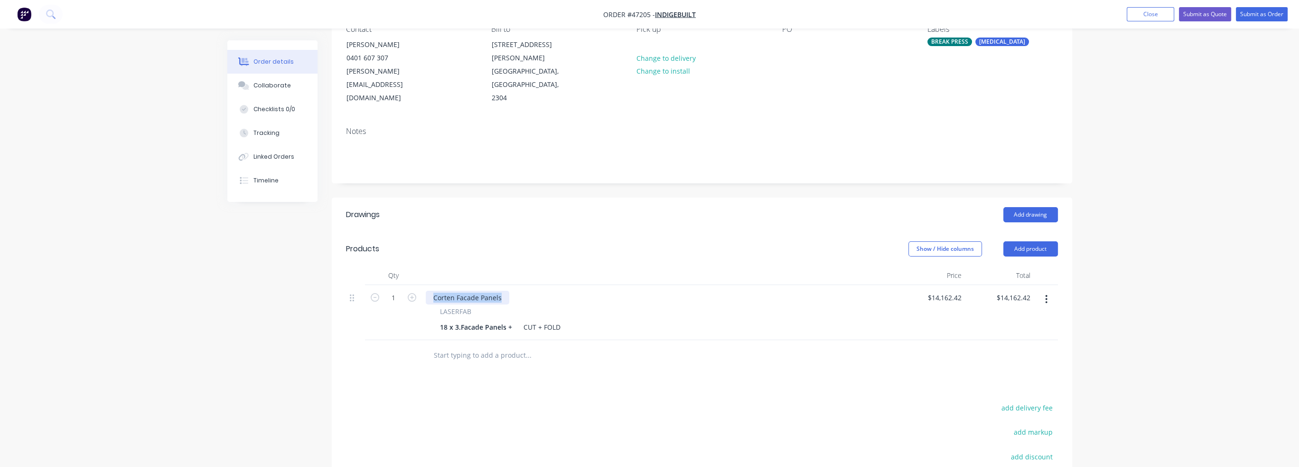
click at [424, 285] on div "Corten Facade Panels LASERFAB 18 x 3.Facade Panels + CUT + FOLD" at bounding box center [659, 312] width 475 height 55
click at [442, 290] on div "Corten Facade Panels" at bounding box center [468, 297] width 84 height 14
click at [435, 290] on div "Corten Facade Panels" at bounding box center [468, 297] width 84 height 14
drag, startPoint x: 501, startPoint y: 285, endPoint x: 482, endPoint y: 288, distance: 19.2
click at [482, 290] on div "3.0[PERSON_NAME] Facade Panels" at bounding box center [488, 297] width 125 height 14
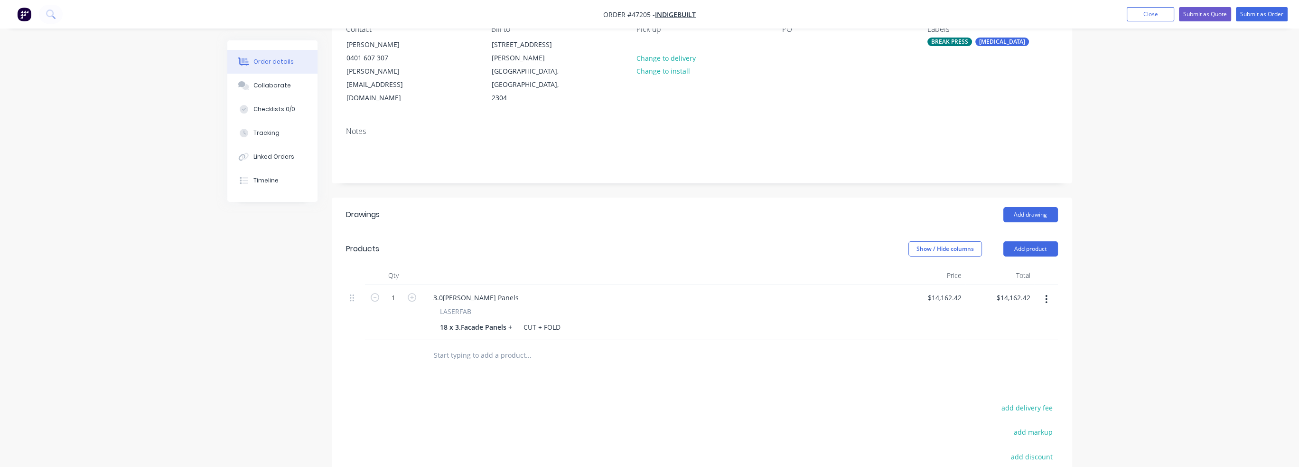
click at [603, 353] on div at bounding box center [593, 355] width 342 height 31
click at [459, 320] on div "18 x 3.Facade Panels +" at bounding box center [476, 327] width 80 height 14
click at [541, 323] on div "18 x 3.0[PERSON_NAME] Facade Panels +" at bounding box center [495, 332] width 119 height 24
click at [539, 321] on div "18 x 3.0[PERSON_NAME] Facade Panels +" at bounding box center [495, 332] width 119 height 24
click at [642, 333] on div "3.0[PERSON_NAME] Panels LASERFAB 18 x 3.0[PERSON_NAME] Facade Panels + mounting…" at bounding box center [659, 317] width 475 height 65
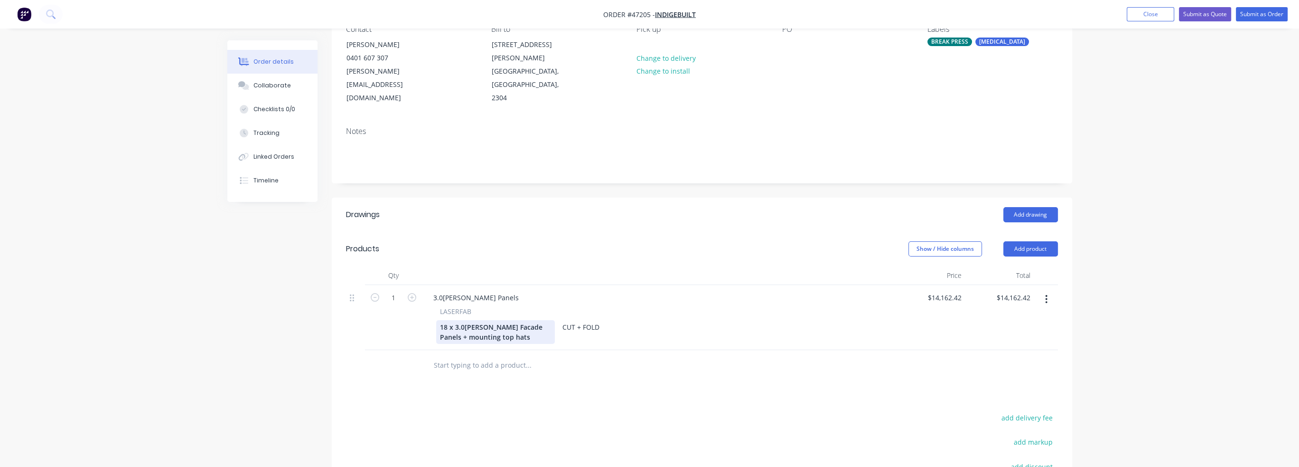
click at [535, 321] on div "18 x 3.0[PERSON_NAME] Facade Panels + mounting top hats" at bounding box center [495, 332] width 119 height 24
drag, startPoint x: 535, startPoint y: 321, endPoint x: 389, endPoint y: 307, distance: 146.9
click at [389, 307] on div "1 3.0[PERSON_NAME] Panels LASERFAB 18 x 3.0[PERSON_NAME] Facade Panels + mounti…" at bounding box center [702, 317] width 712 height 65
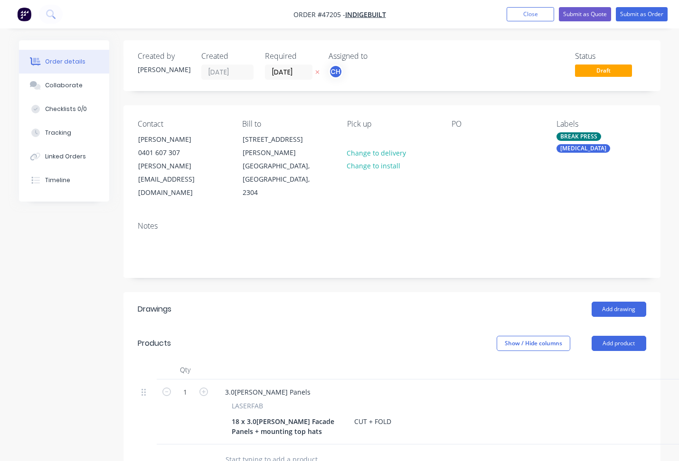
scroll to position [95, 0]
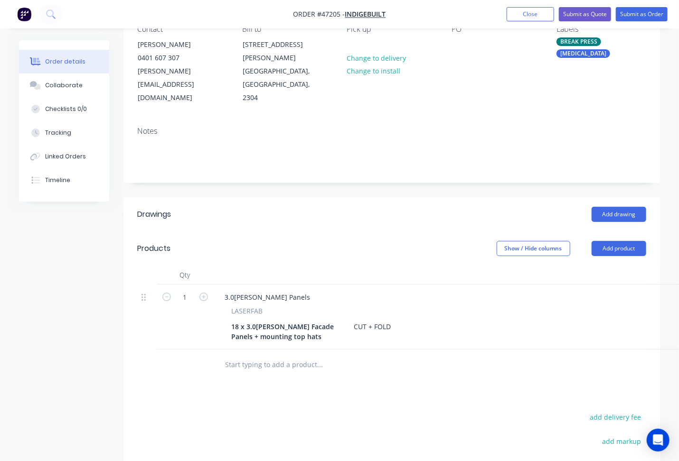
click at [411, 356] on input "text" at bounding box center [320, 365] width 190 height 19
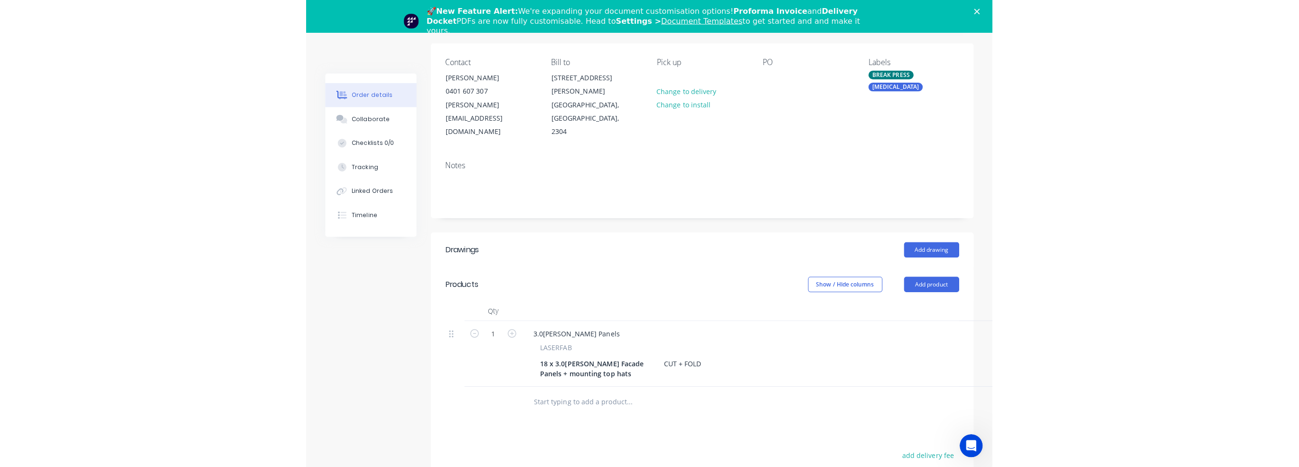
scroll to position [0, 0]
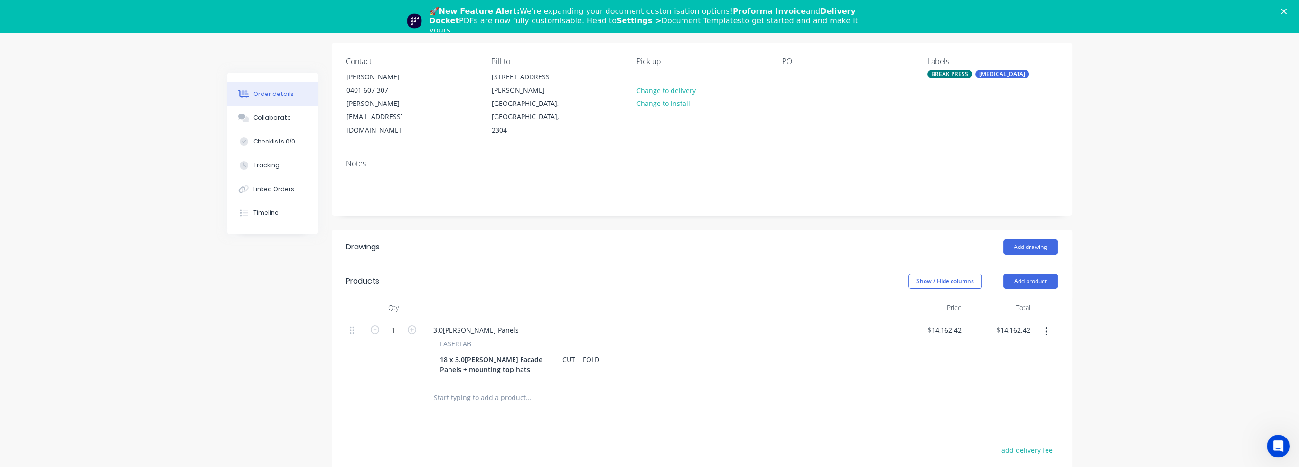
click at [678, 9] on icon "Close" at bounding box center [1284, 12] width 6 height 6
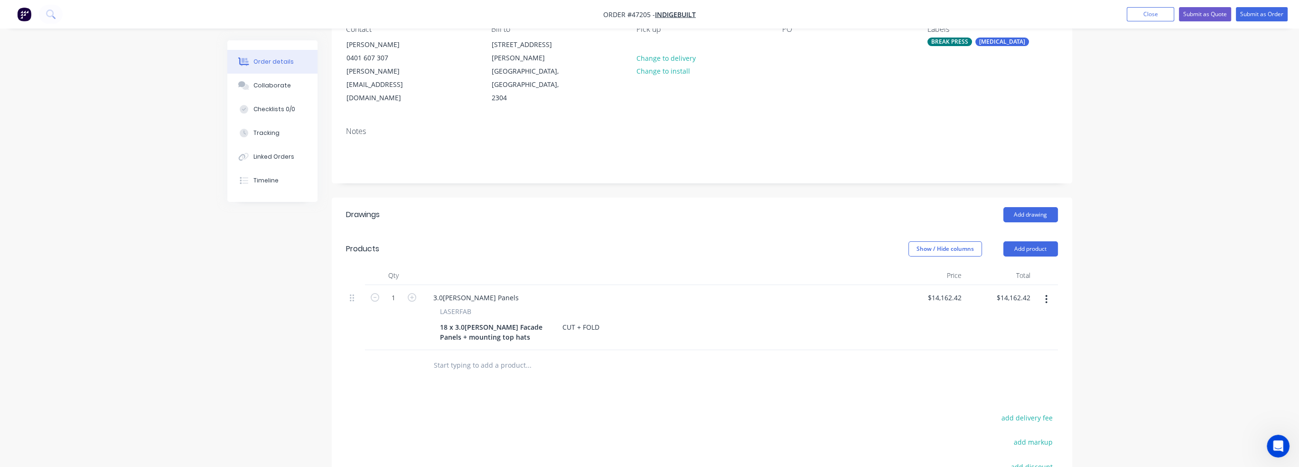
click at [678, 117] on div "Order details Collaborate Checklists 0/0 Tracking Linked Orders Timeline Order …" at bounding box center [649, 253] width 1299 height 697
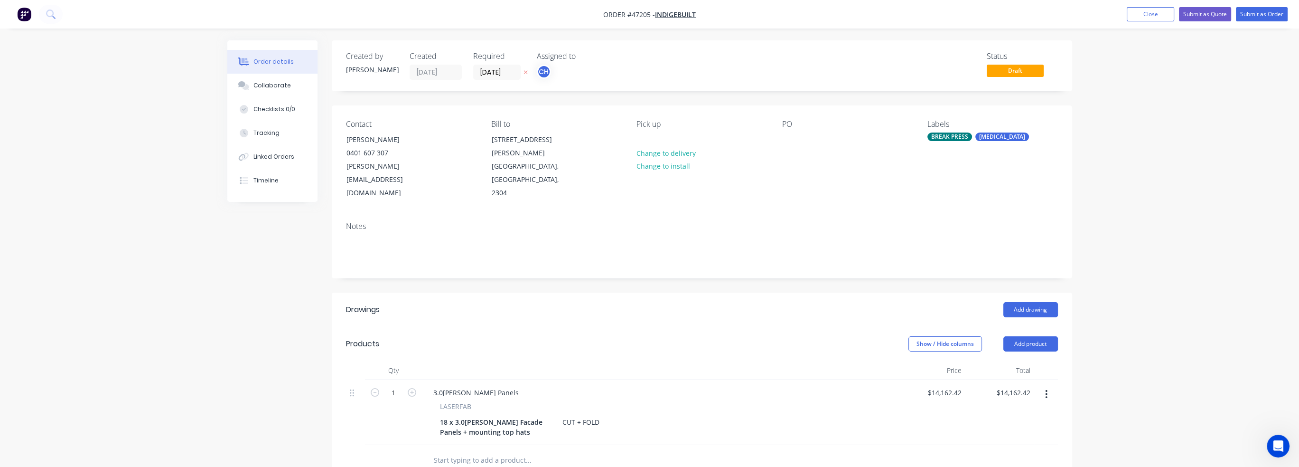
click at [678, 210] on div "Order details Collaborate Checklists 0/0 Tracking Linked Orders Timeline Order …" at bounding box center [650, 368] width 864 height 656
drag, startPoint x: 595, startPoint y: 12, endPoint x: 717, endPoint y: 18, distance: 122.6
click at [678, 17] on nav "Order #47205 - indigebuilt Add product Close Submit as Quote Submit as Order" at bounding box center [649, 14] width 1299 height 28
drag, startPoint x: 626, startPoint y: 13, endPoint x: 701, endPoint y: 15, distance: 74.5
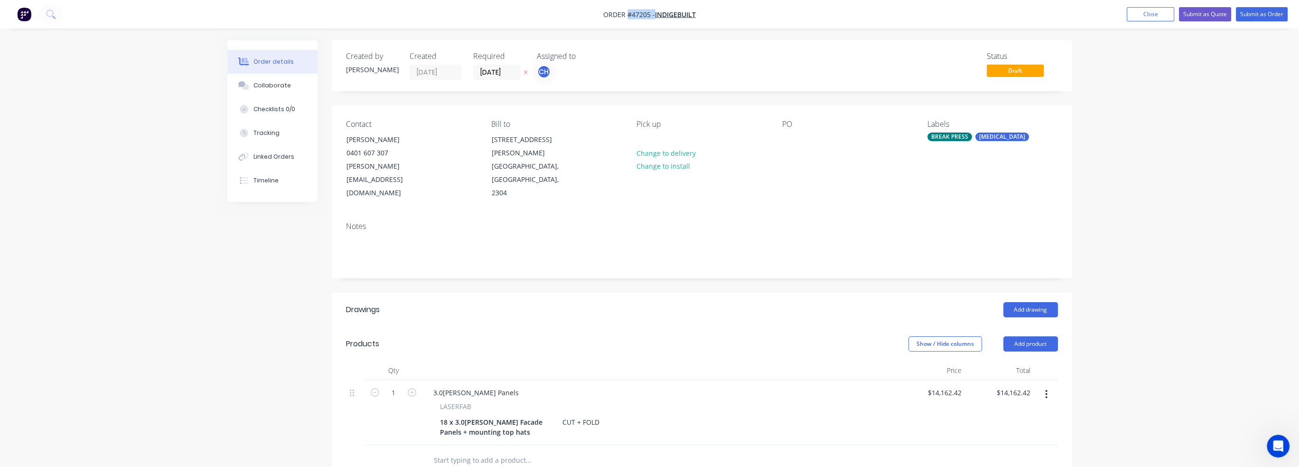
click at [678, 15] on nav "Order #47205 - indigebuilt Add product Close Submit as Quote Submit as Order" at bounding box center [649, 14] width 1299 height 28
copy div "#47205 - indigebuilt Add product Close Submit as Quote Submit as Order"
click at [519, 306] on header "Drawings Add drawing" at bounding box center [702, 309] width 740 height 34
